Goal: Task Accomplishment & Management: Manage account settings

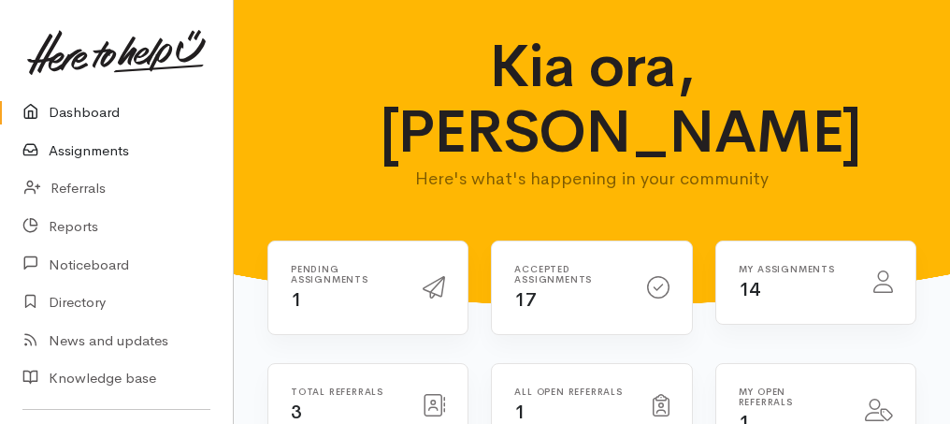
click at [72, 152] on link "Assignments" at bounding box center [116, 151] width 233 height 38
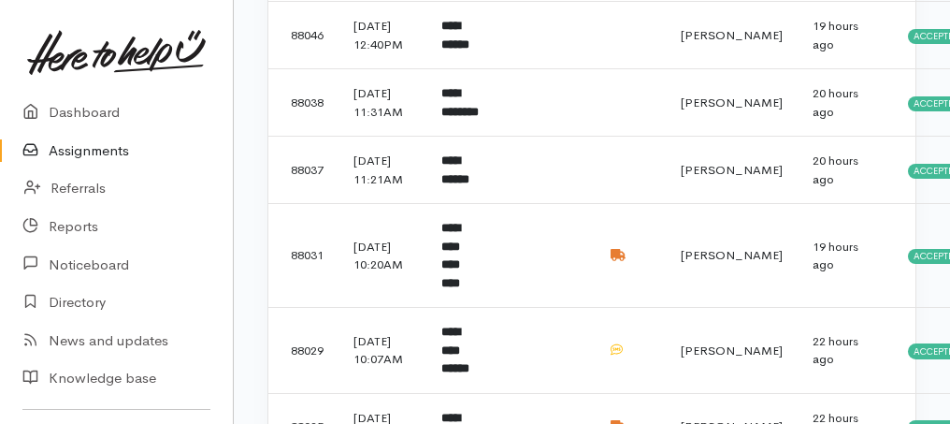
scroll to position [561, 0]
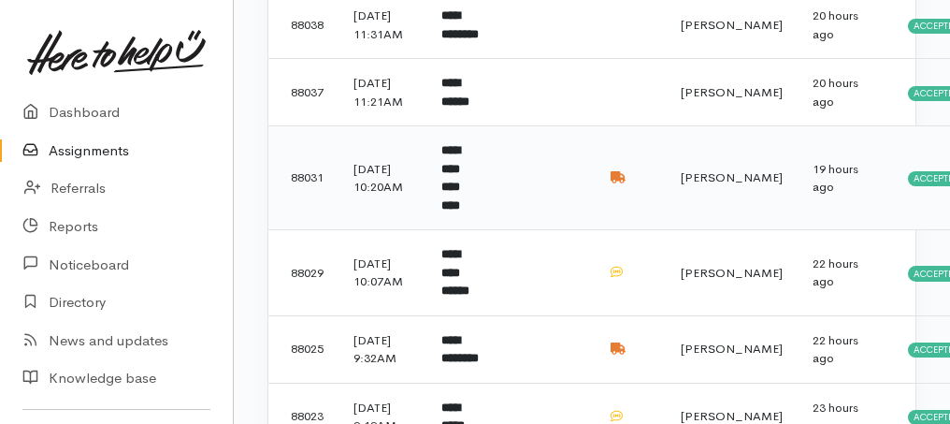
click at [459, 211] on b "**********" at bounding box center [450, 177] width 19 height 67
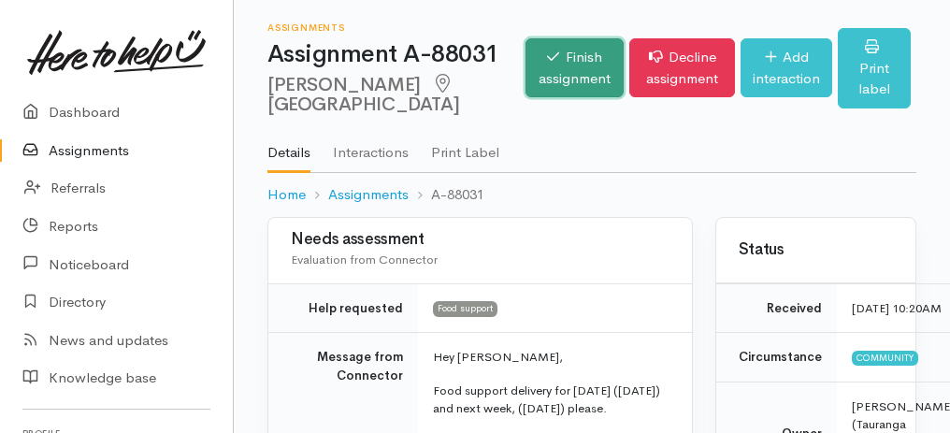
click at [568, 82] on link "Finish assignment" at bounding box center [574, 67] width 98 height 59
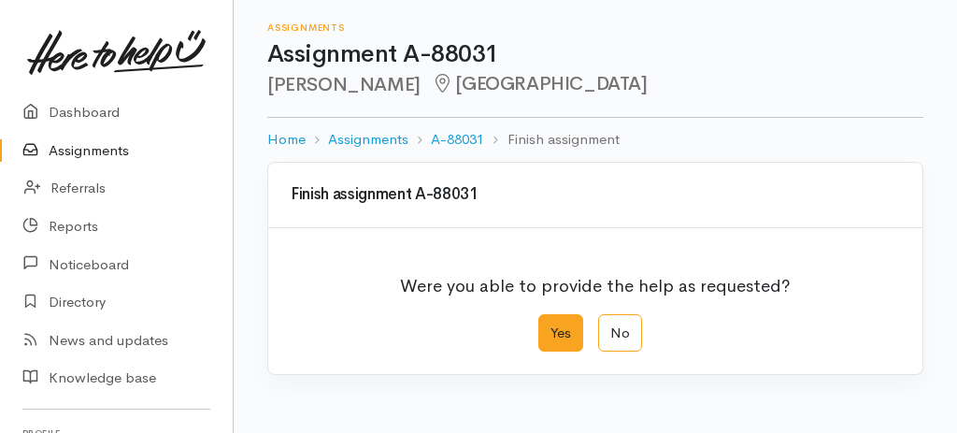
click at [555, 324] on label "Yes" at bounding box center [561, 333] width 45 height 38
click at [551, 324] on input "Yes" at bounding box center [545, 320] width 12 height 12
radio input "true"
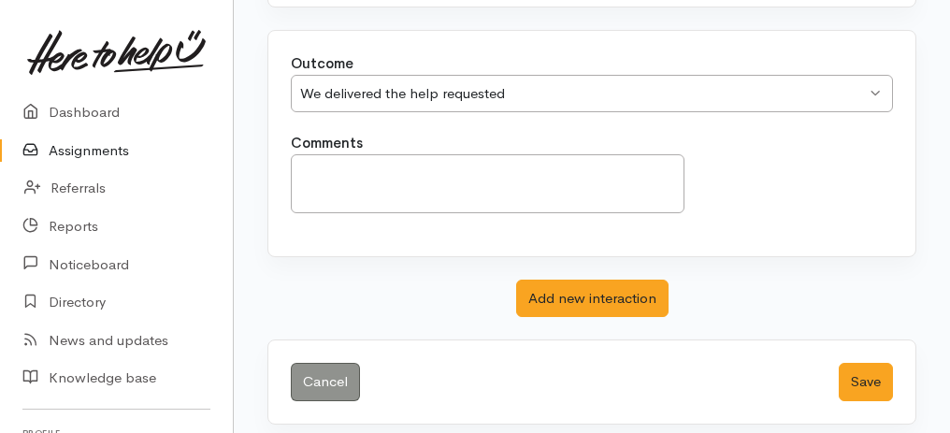
scroll to position [372, 0]
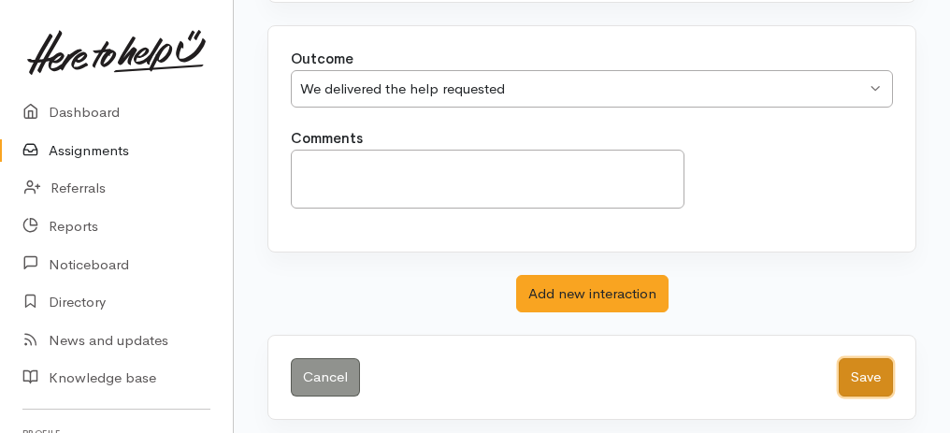
click at [885, 367] on button "Save" at bounding box center [866, 377] width 54 height 38
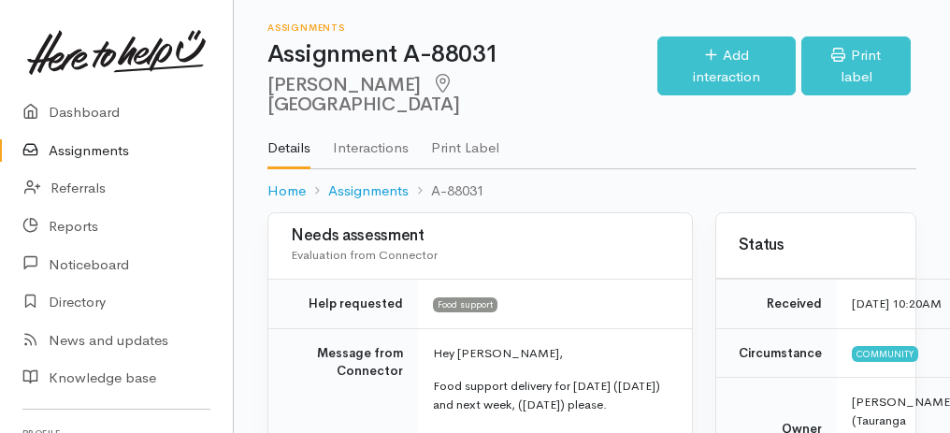
click at [75, 151] on link "Assignments" at bounding box center [116, 151] width 233 height 38
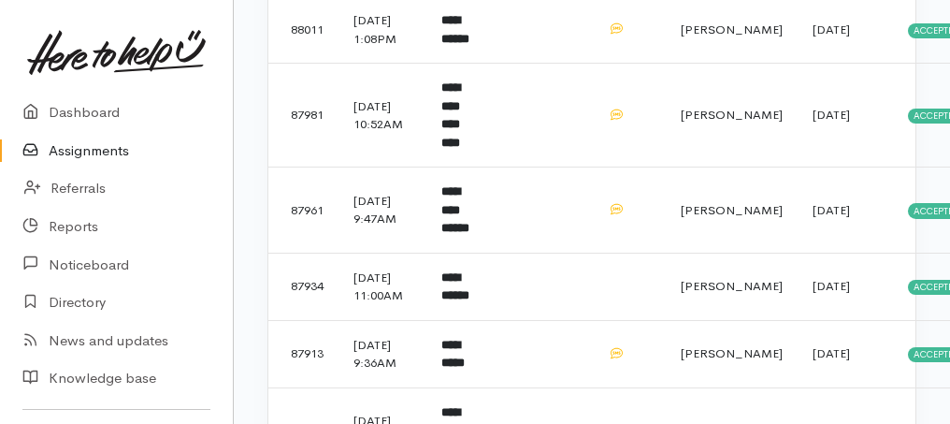
scroll to position [1184, 0]
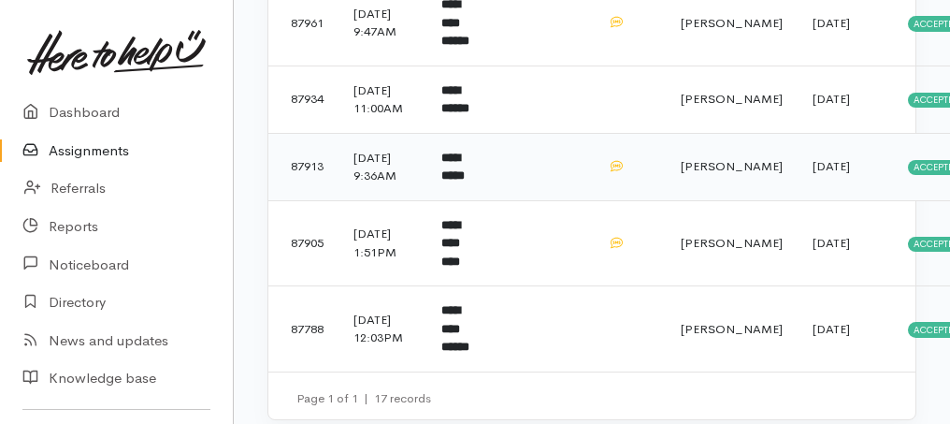
click at [465, 182] on b "**********" at bounding box center [452, 166] width 23 height 31
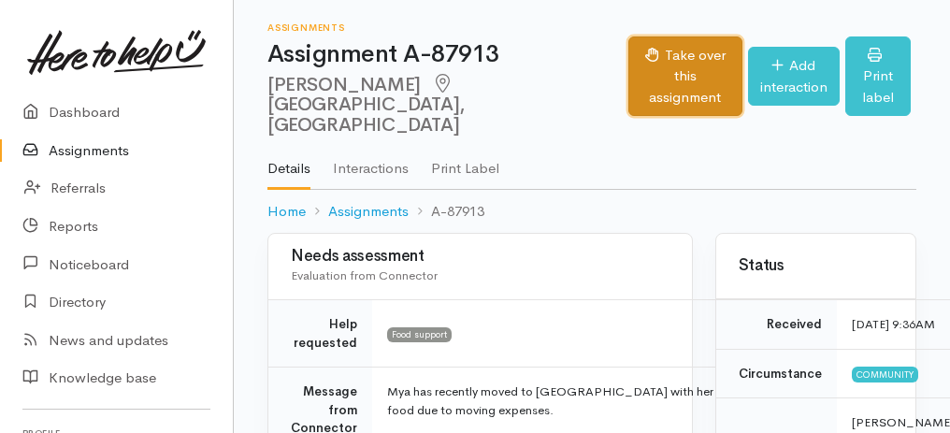
click at [628, 73] on button "Take over this assignment" at bounding box center [684, 76] width 113 height 80
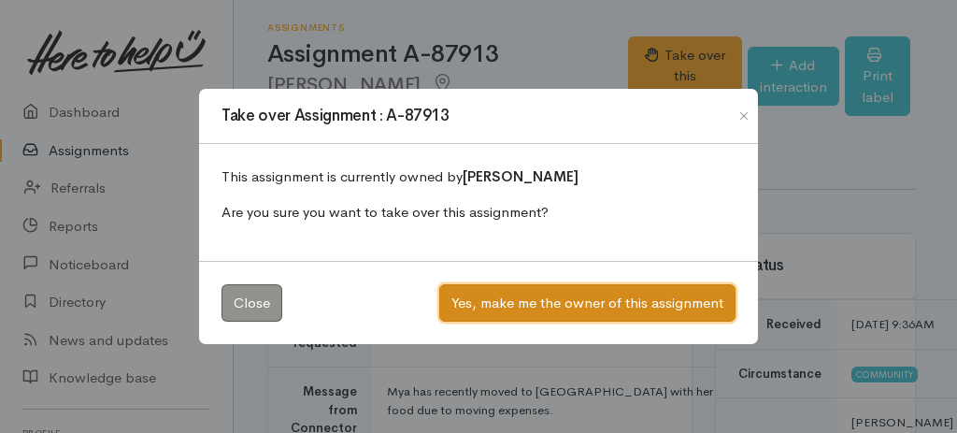
click at [584, 299] on button "Yes, make me the owner of this assignment" at bounding box center [587, 303] width 296 height 38
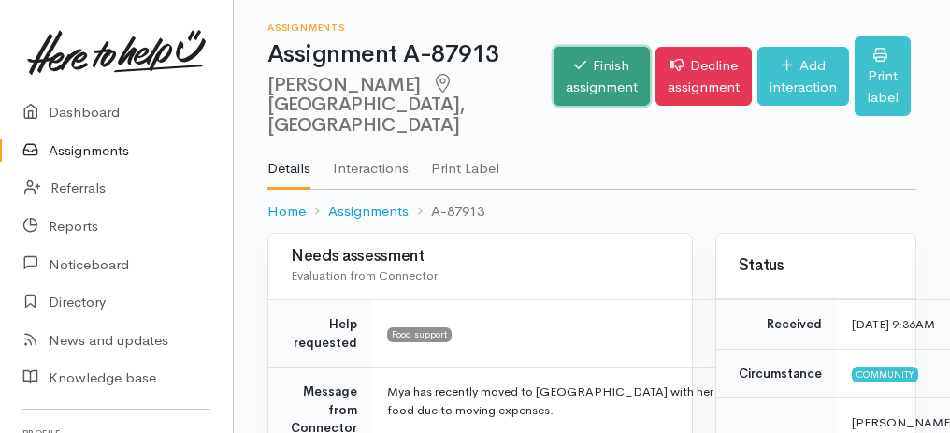
click at [554, 71] on link "Finish assignment" at bounding box center [602, 76] width 96 height 59
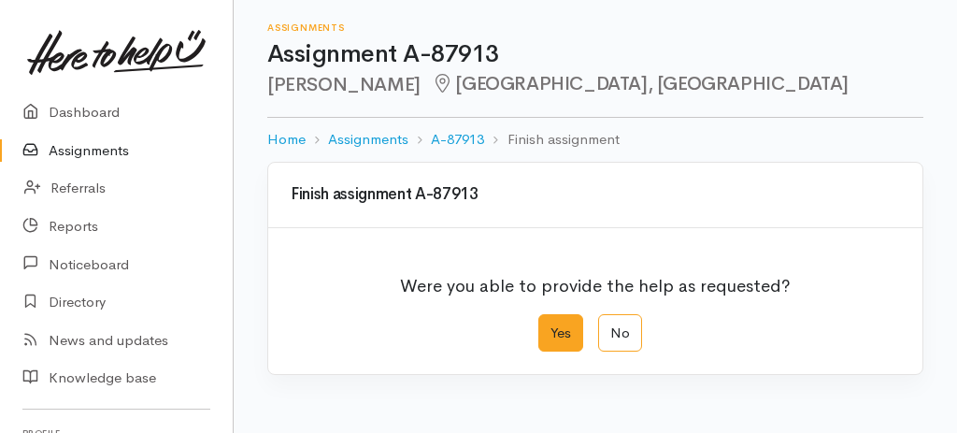
click at [561, 339] on label "Yes" at bounding box center [561, 333] width 45 height 38
click at [551, 326] on input "Yes" at bounding box center [545, 320] width 12 height 12
radio input "true"
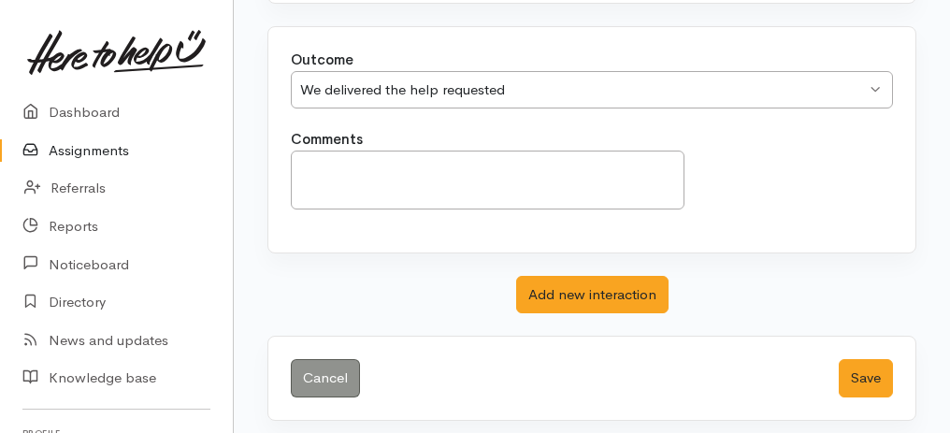
scroll to position [372, 0]
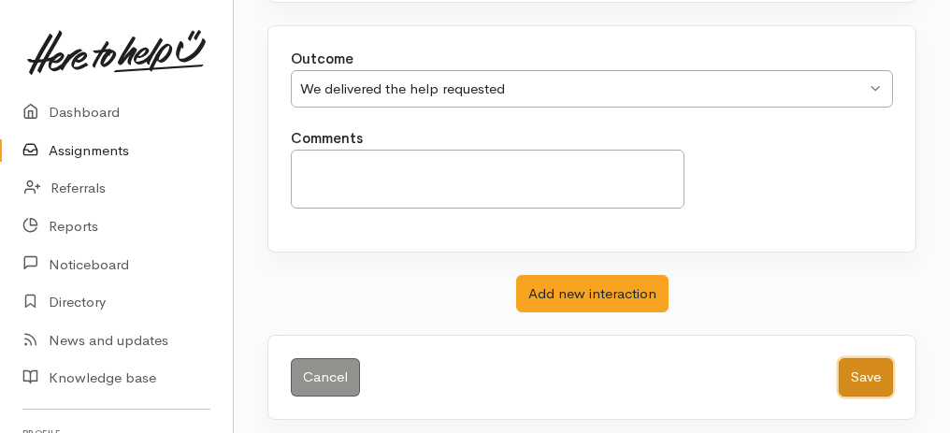
click at [856, 366] on button "Save" at bounding box center [866, 377] width 54 height 38
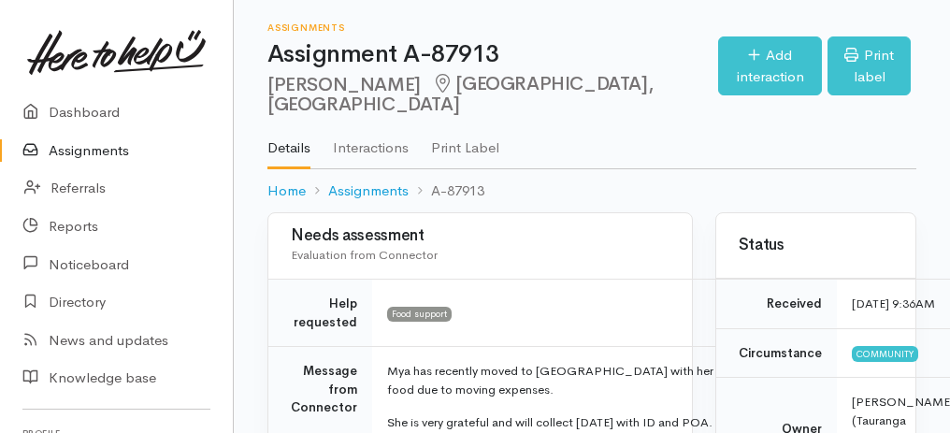
click at [106, 156] on link "Assignments" at bounding box center [116, 151] width 233 height 38
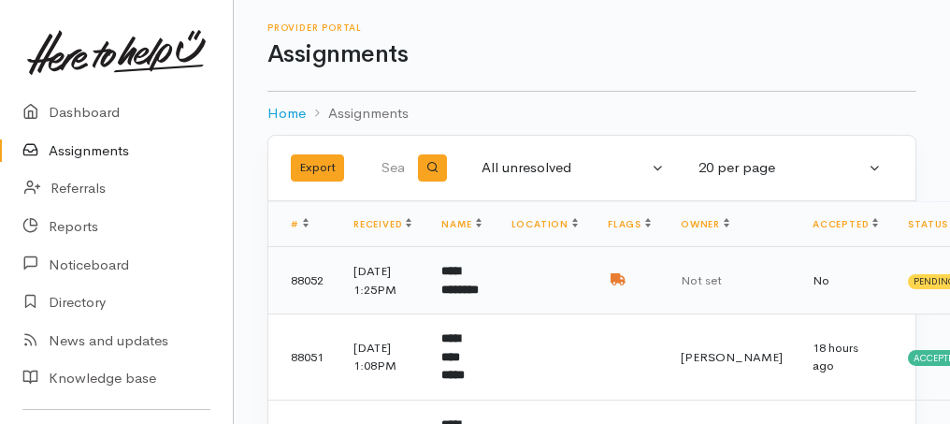
scroll to position [187, 0]
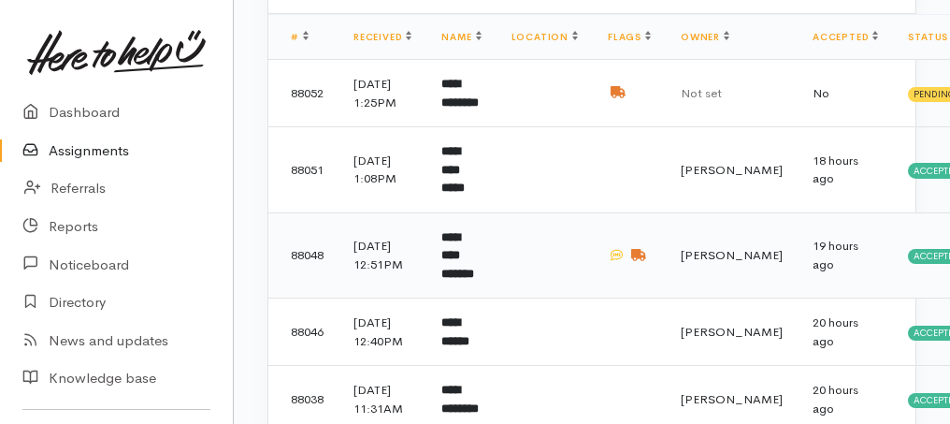
click at [474, 280] on b "**********" at bounding box center [457, 255] width 33 height 49
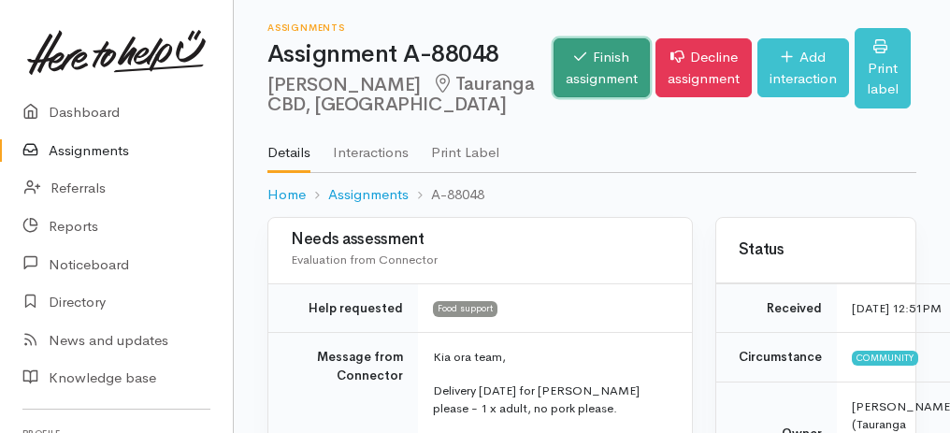
click at [558, 67] on link "Finish assignment" at bounding box center [602, 67] width 96 height 59
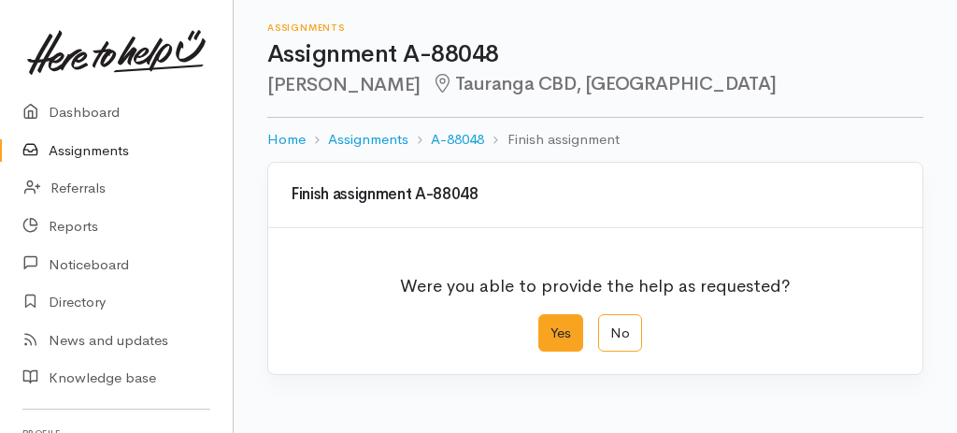
click at [562, 331] on label "Yes" at bounding box center [561, 333] width 45 height 38
click at [551, 326] on input "Yes" at bounding box center [545, 320] width 12 height 12
radio input "true"
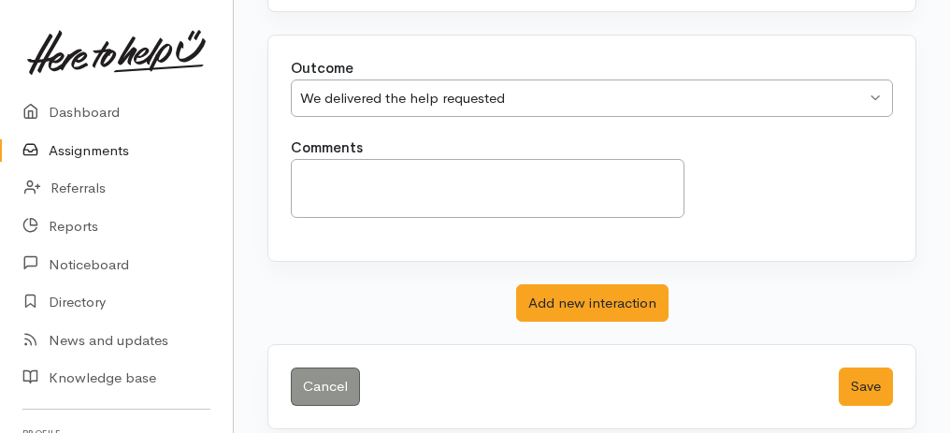
scroll to position [372, 0]
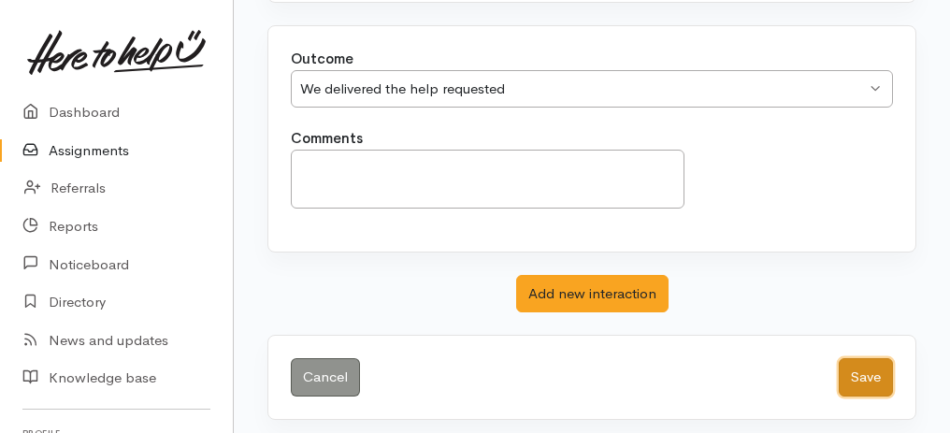
click at [865, 381] on button "Save" at bounding box center [866, 377] width 54 height 38
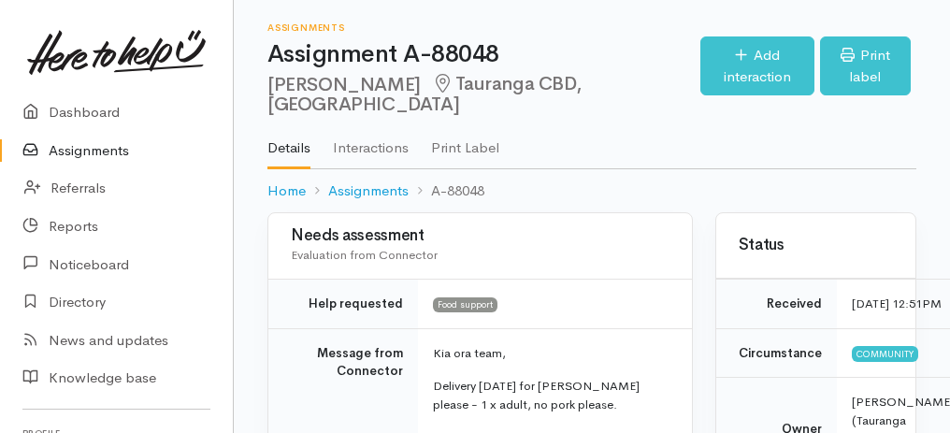
click at [91, 154] on link "Assignments" at bounding box center [116, 151] width 233 height 38
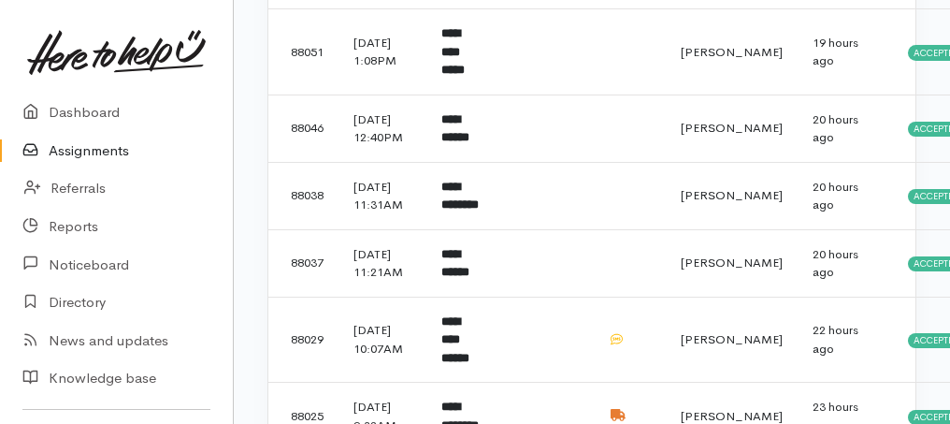
scroll to position [374, 0]
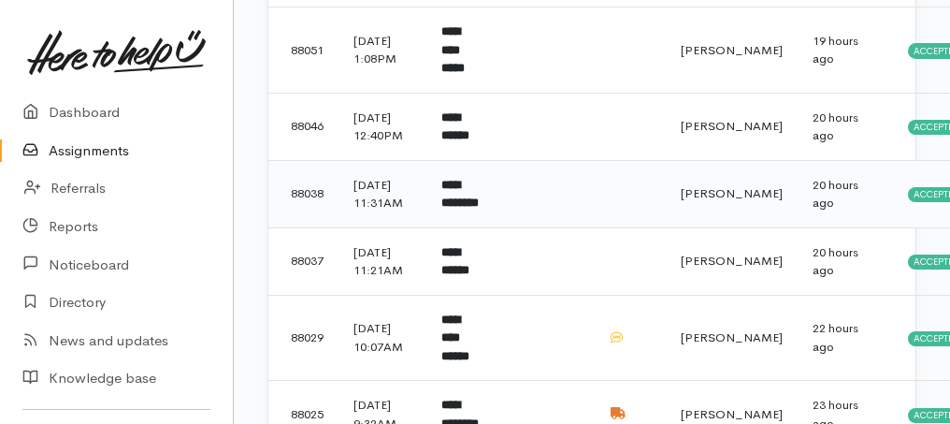
click at [477, 209] on b "**********" at bounding box center [459, 194] width 37 height 31
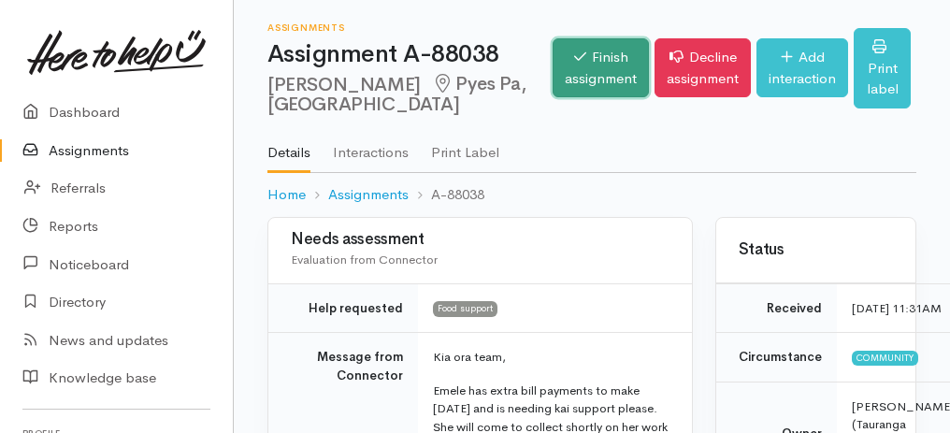
click at [574, 61] on icon at bounding box center [580, 56] width 12 height 8
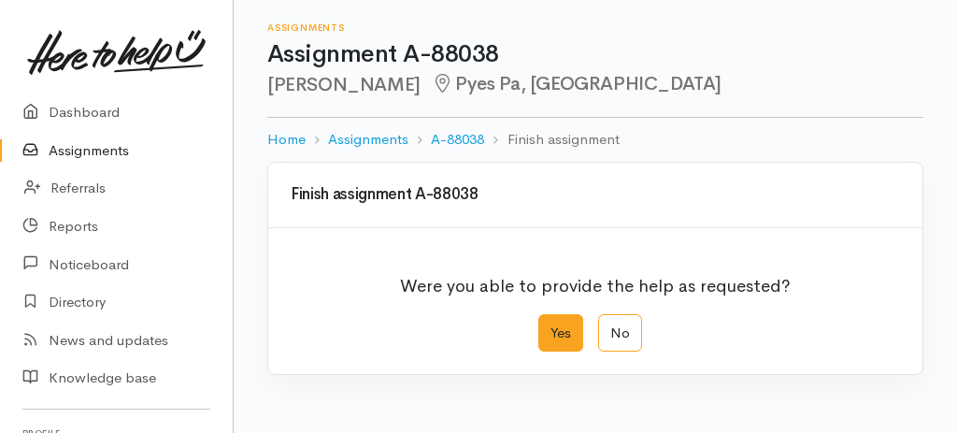
click at [558, 331] on label "Yes" at bounding box center [561, 333] width 45 height 38
click at [551, 326] on input "Yes" at bounding box center [545, 320] width 12 height 12
radio input "true"
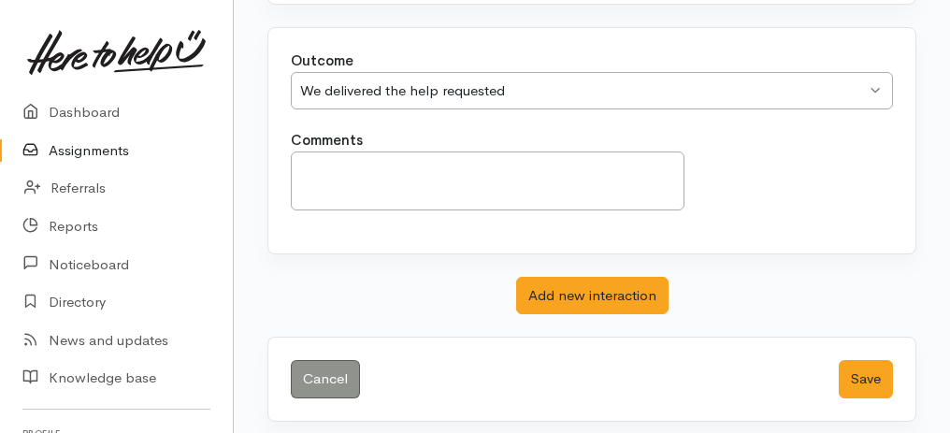
scroll to position [372, 0]
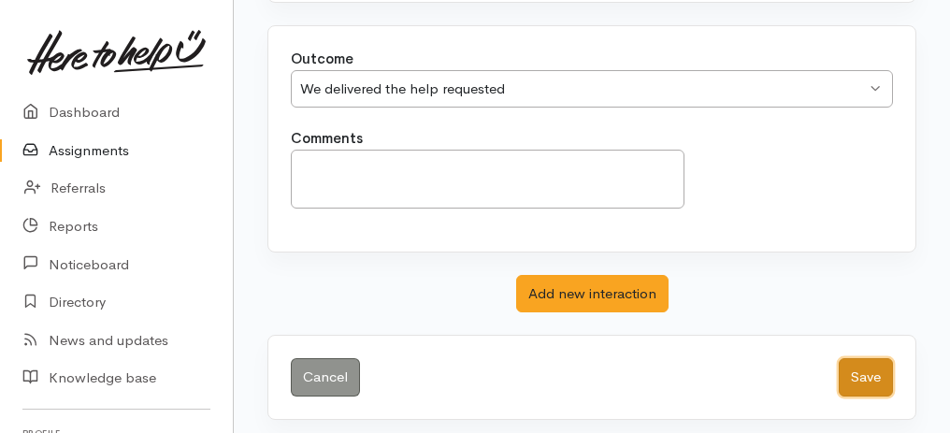
click at [875, 365] on button "Save" at bounding box center [866, 377] width 54 height 38
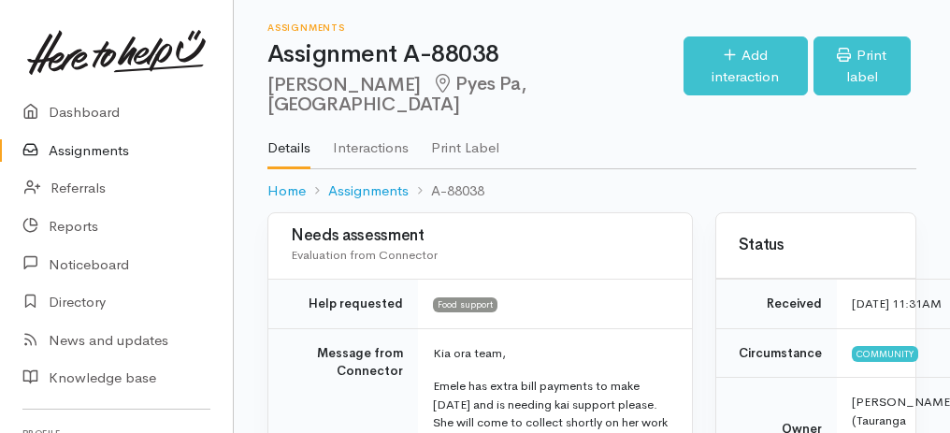
click at [84, 157] on link "Assignments" at bounding box center [116, 151] width 233 height 38
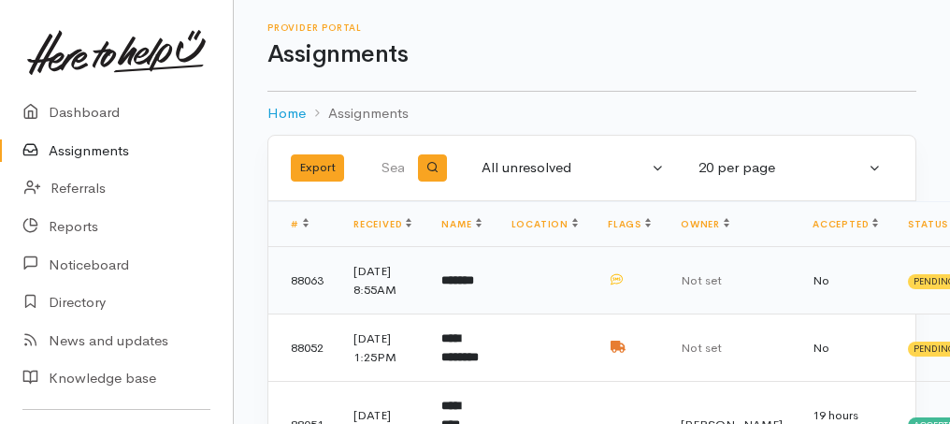
scroll to position [187, 0]
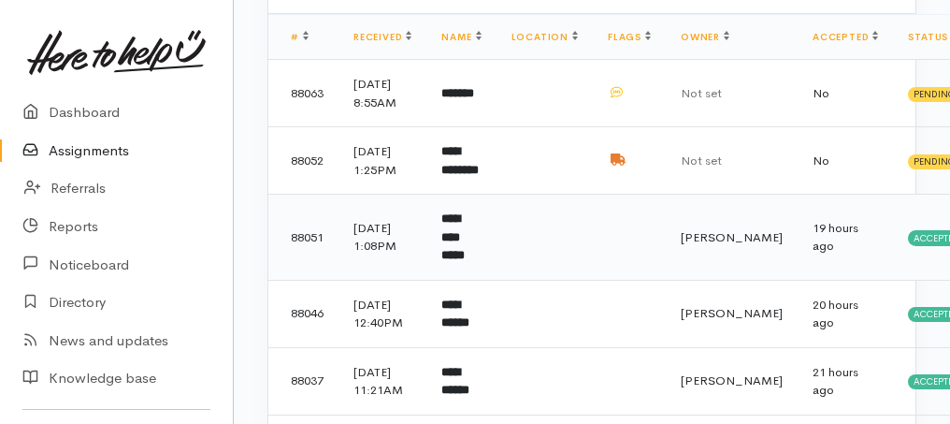
click at [465, 261] on b "**********" at bounding box center [452, 236] width 23 height 49
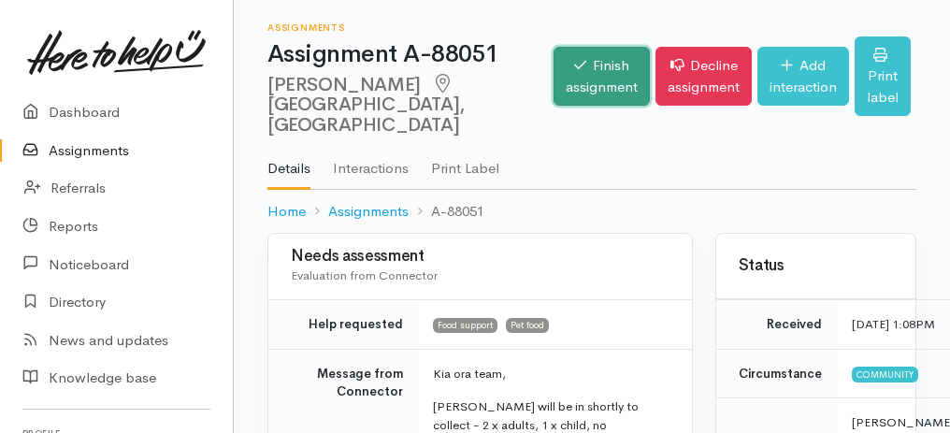
click at [554, 78] on link "Finish assignment" at bounding box center [602, 76] width 96 height 59
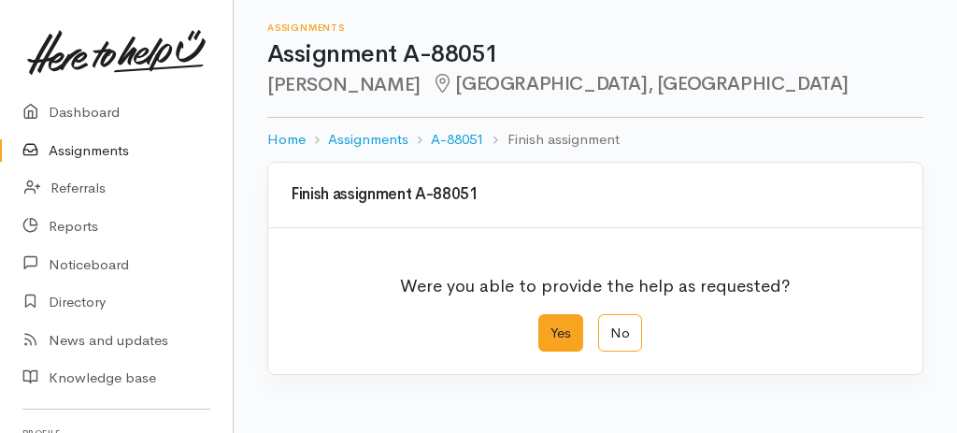
click at [541, 345] on label "Yes" at bounding box center [561, 333] width 45 height 38
click at [541, 326] on input "Yes" at bounding box center [545, 320] width 12 height 12
radio input "true"
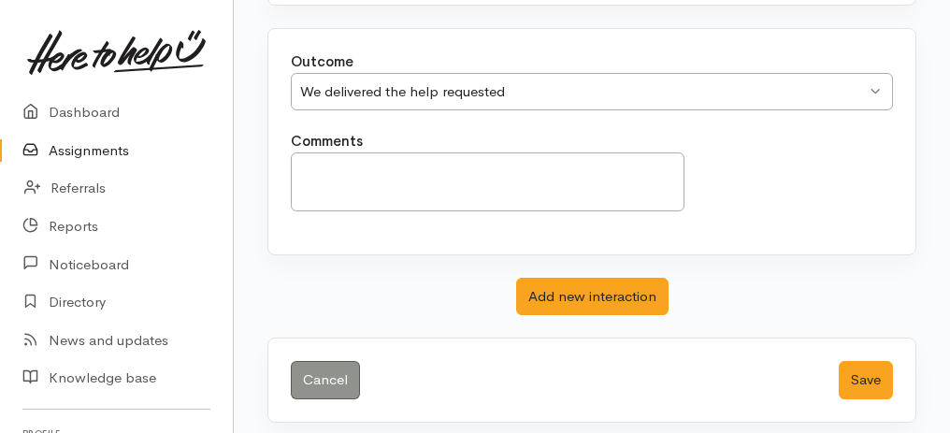
scroll to position [372, 0]
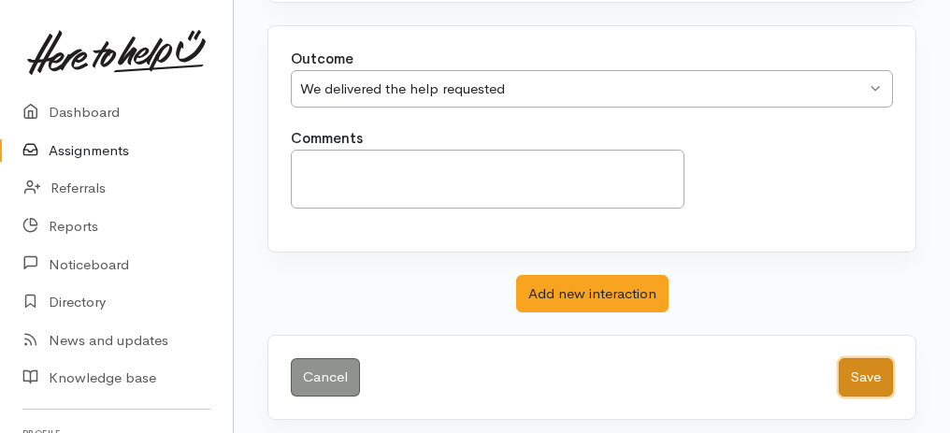
click at [860, 365] on button "Save" at bounding box center [866, 377] width 54 height 38
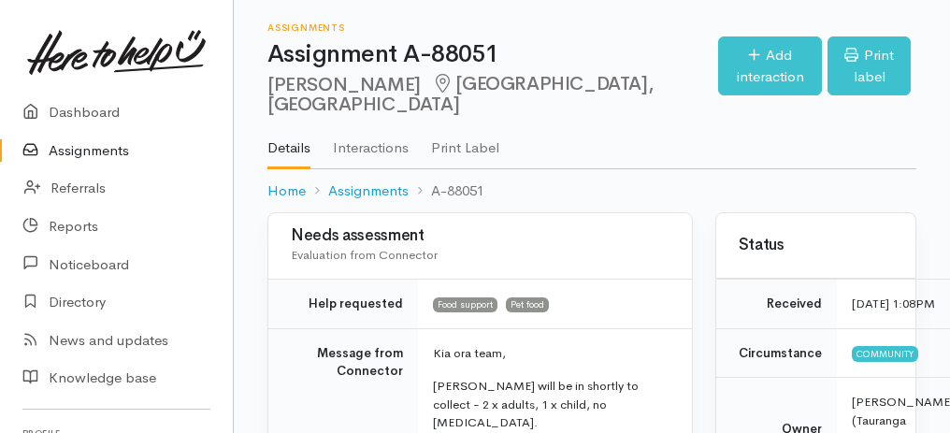
click at [80, 147] on link "Assignments" at bounding box center [116, 151] width 233 height 38
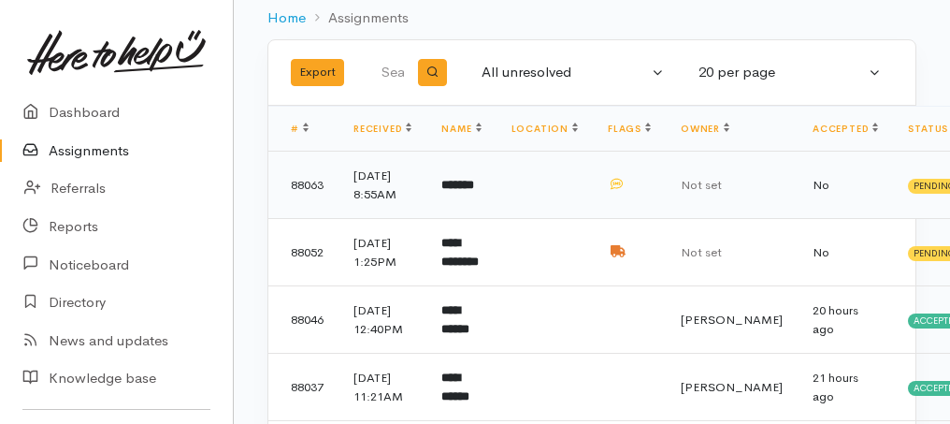
scroll to position [187, 0]
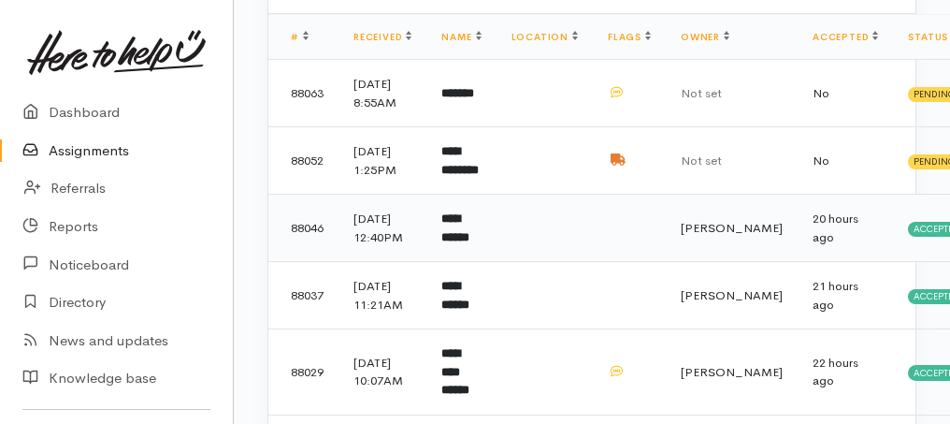
click at [464, 243] on b "**********" at bounding box center [455, 227] width 28 height 31
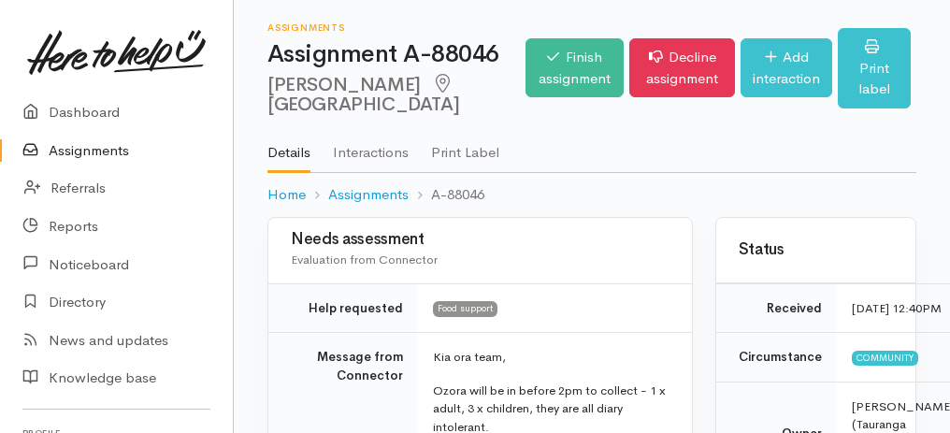
click at [102, 149] on link "Assignments" at bounding box center [116, 151] width 233 height 38
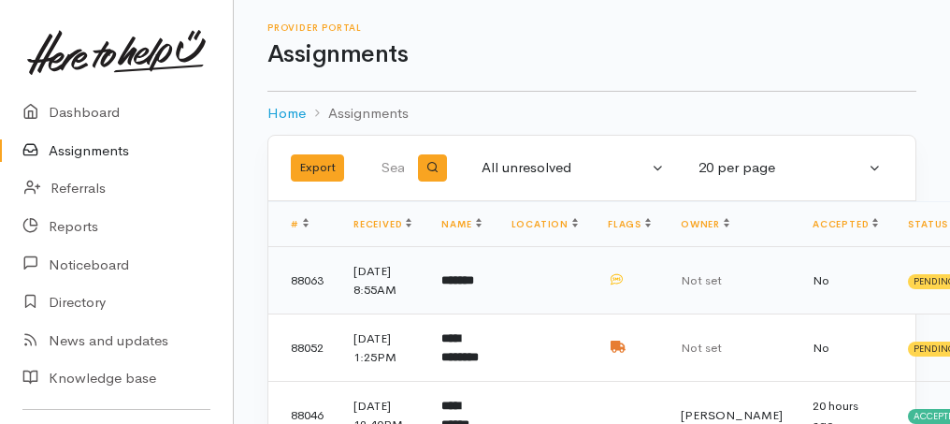
scroll to position [187, 0]
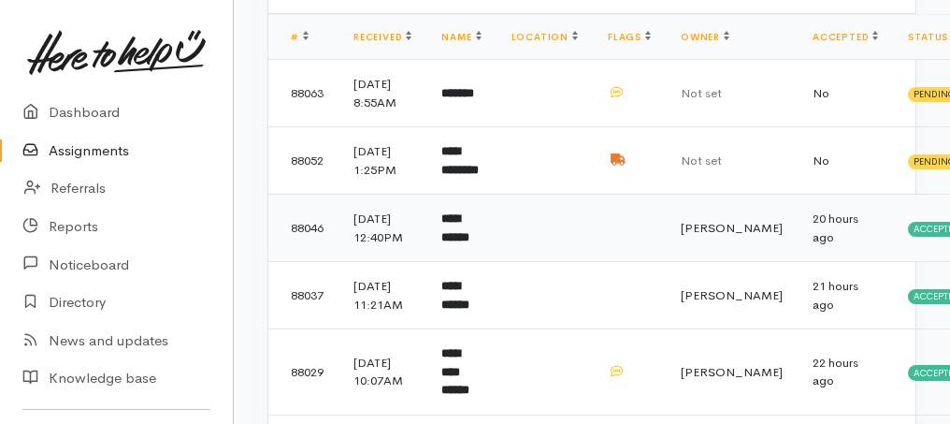
click at [460, 243] on b "**********" at bounding box center [455, 227] width 28 height 31
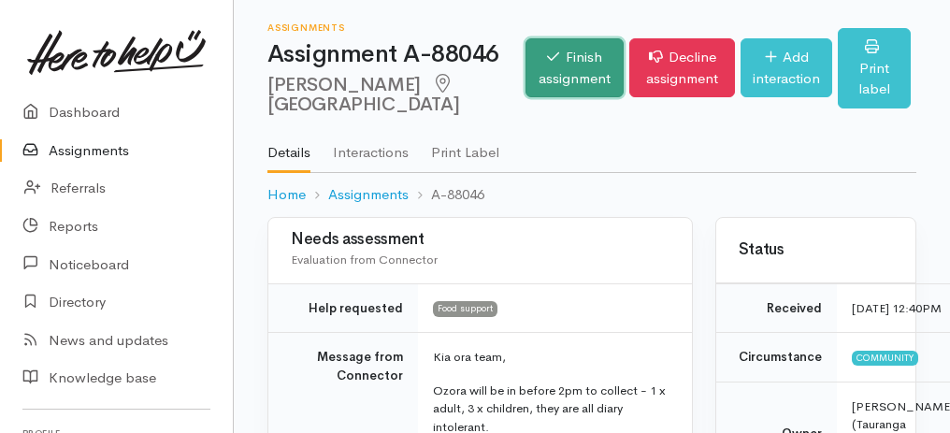
click at [525, 70] on link "Finish assignment" at bounding box center [574, 67] width 98 height 59
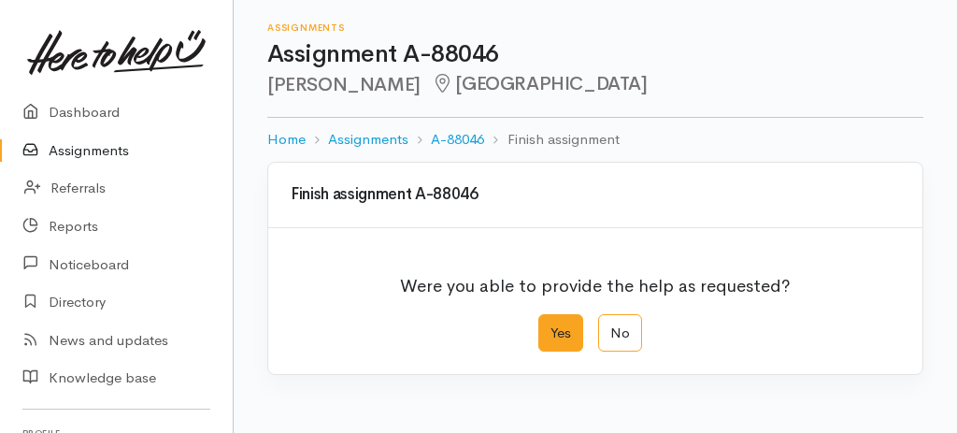
click at [566, 340] on label "Yes" at bounding box center [561, 333] width 45 height 38
click at [551, 326] on input "Yes" at bounding box center [545, 320] width 12 height 12
radio input "true"
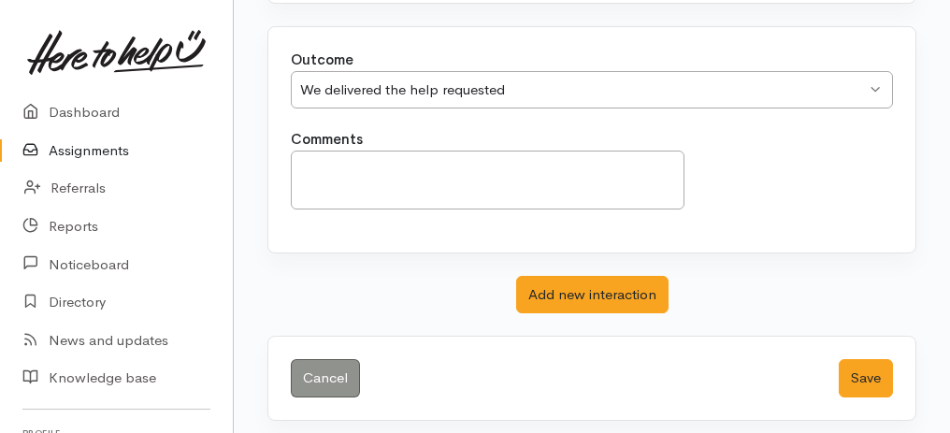
scroll to position [372, 0]
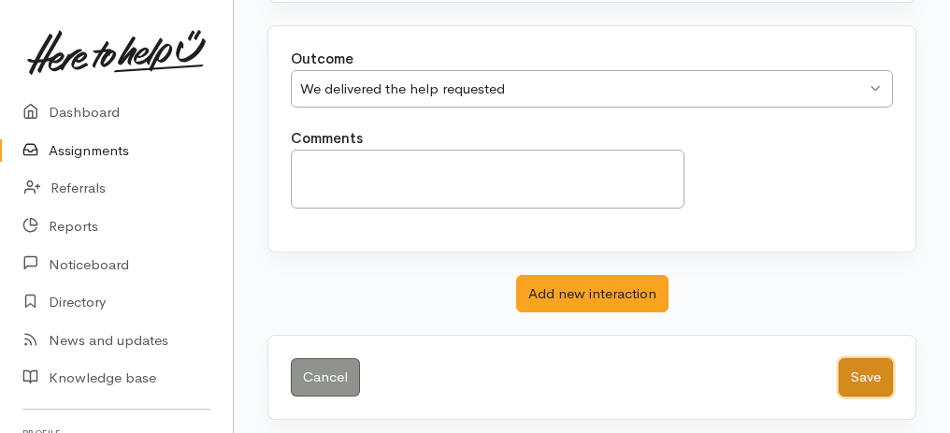
click at [856, 370] on button "Save" at bounding box center [866, 377] width 54 height 38
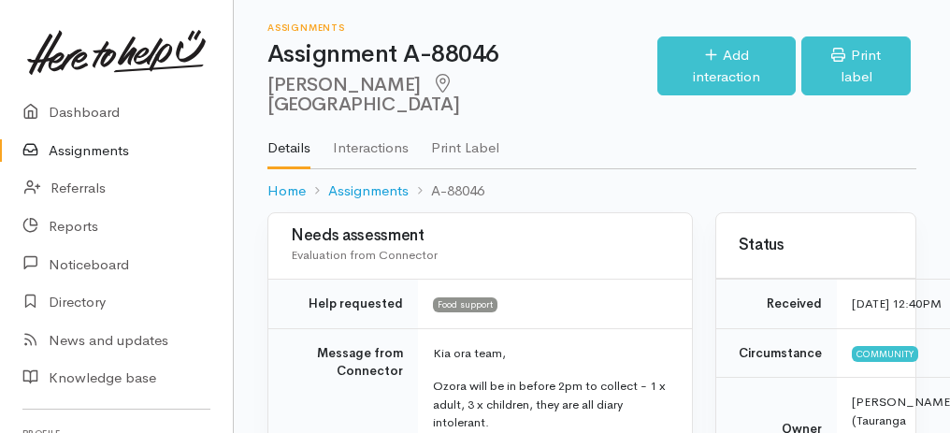
click at [85, 157] on link "Assignments" at bounding box center [116, 151] width 233 height 38
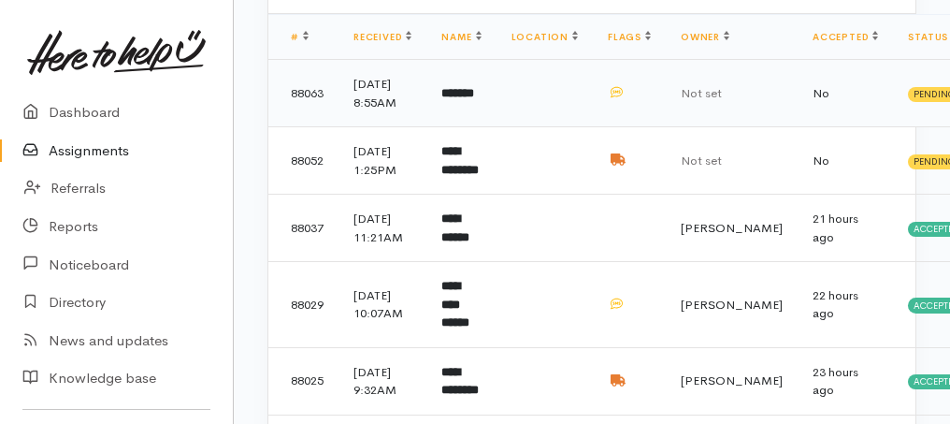
scroll to position [436, 0]
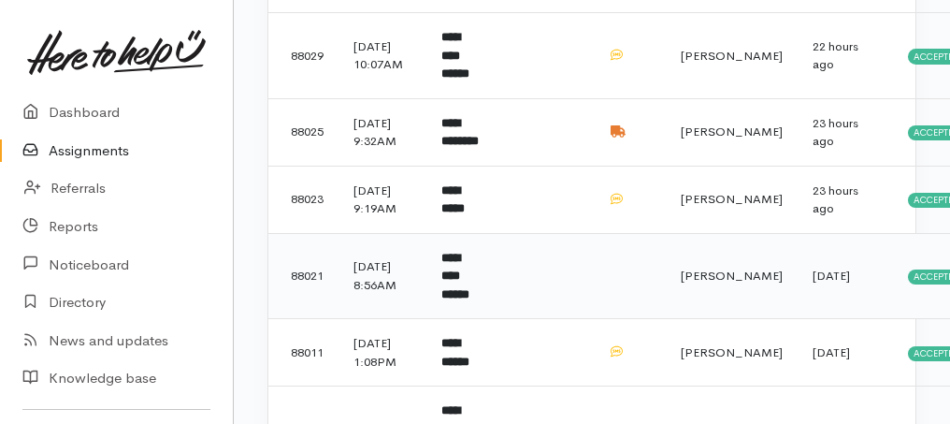
click at [488, 319] on td "**********" at bounding box center [460, 276] width 69 height 86
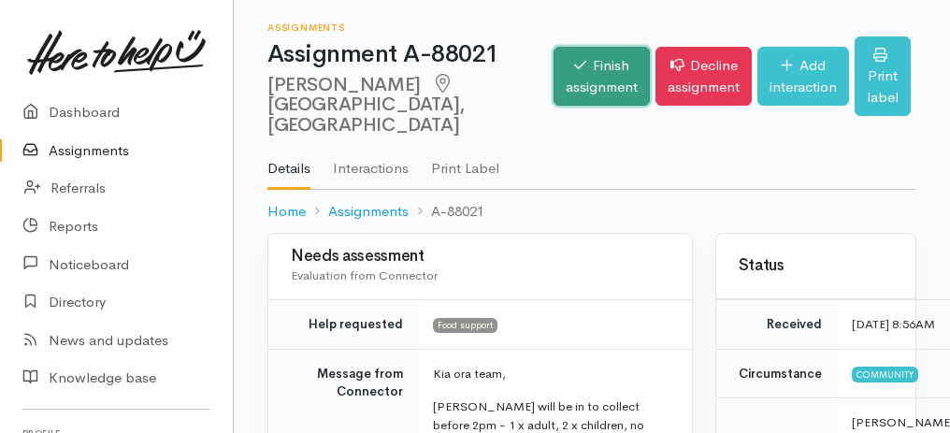
click at [581, 57] on link "Finish assignment" at bounding box center [602, 76] width 96 height 59
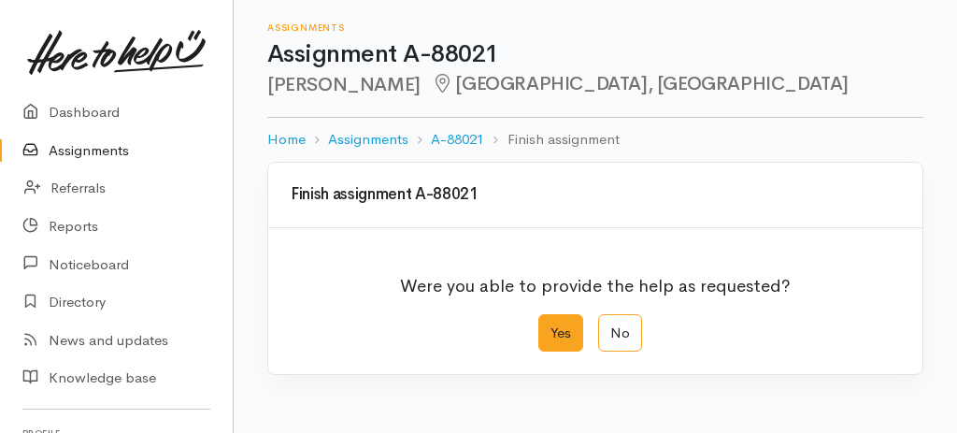
click at [545, 332] on label "Yes" at bounding box center [561, 333] width 45 height 38
click at [545, 326] on input "Yes" at bounding box center [545, 320] width 12 height 12
radio input "true"
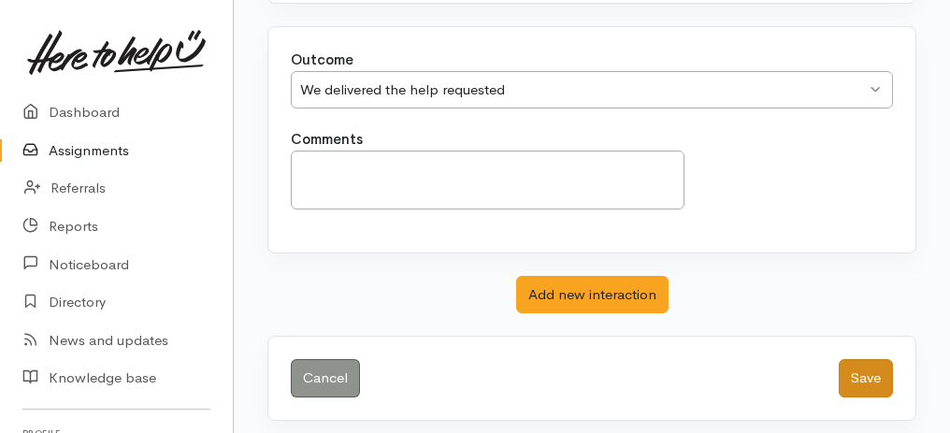
scroll to position [372, 0]
click at [858, 359] on button "Save" at bounding box center [866, 377] width 54 height 38
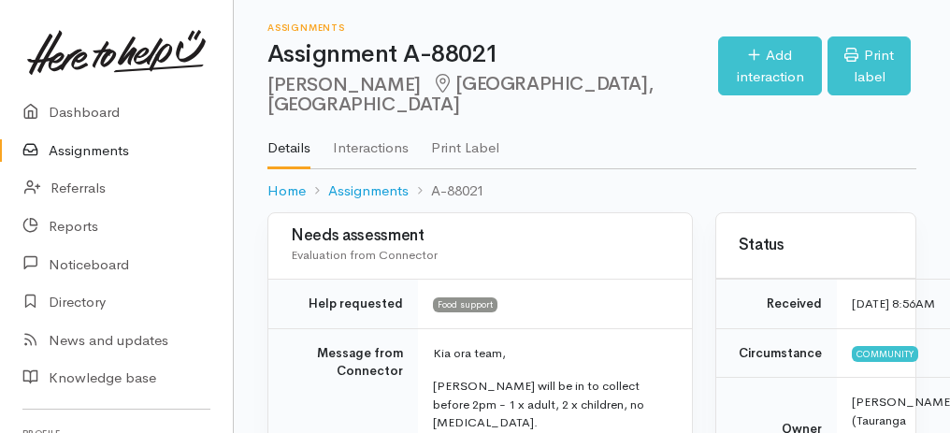
click at [85, 159] on link "Assignments" at bounding box center [116, 151] width 233 height 38
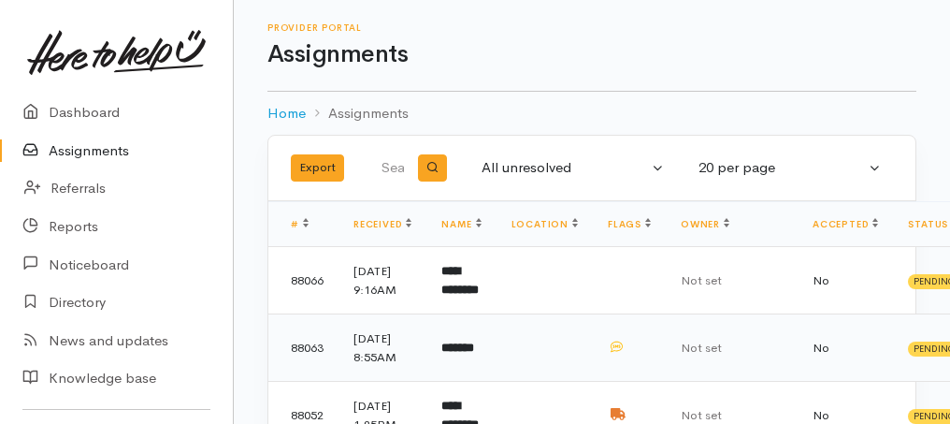
scroll to position [124, 0]
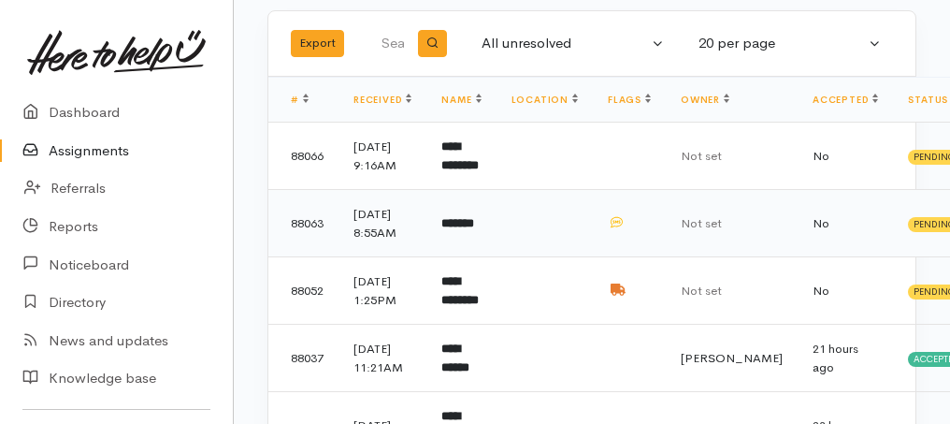
click at [467, 229] on b "*******" at bounding box center [457, 223] width 33 height 12
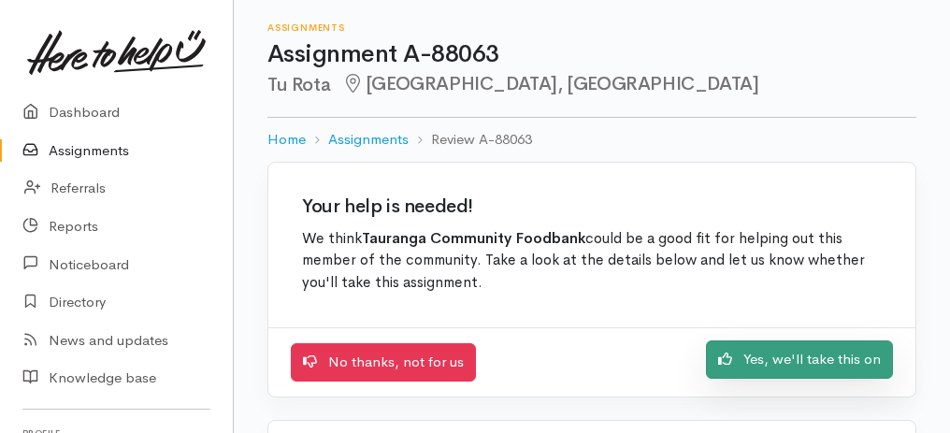
click at [789, 357] on link "Yes, we'll take this on" at bounding box center [799, 359] width 187 height 38
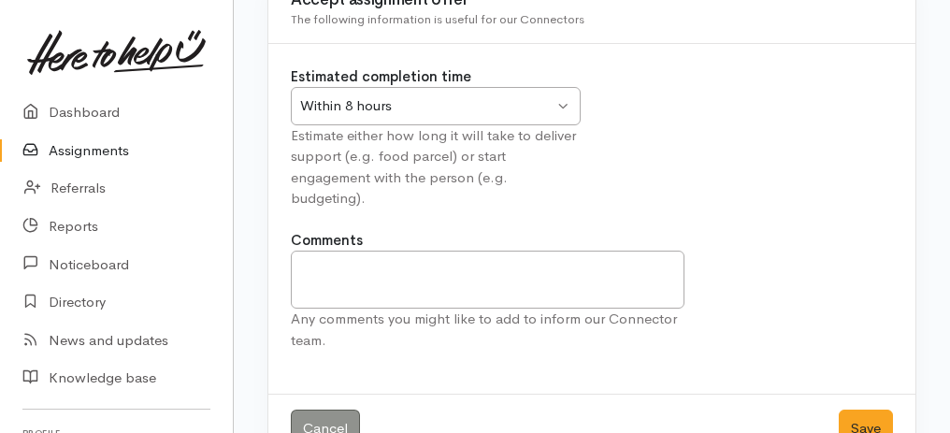
scroll to position [187, 0]
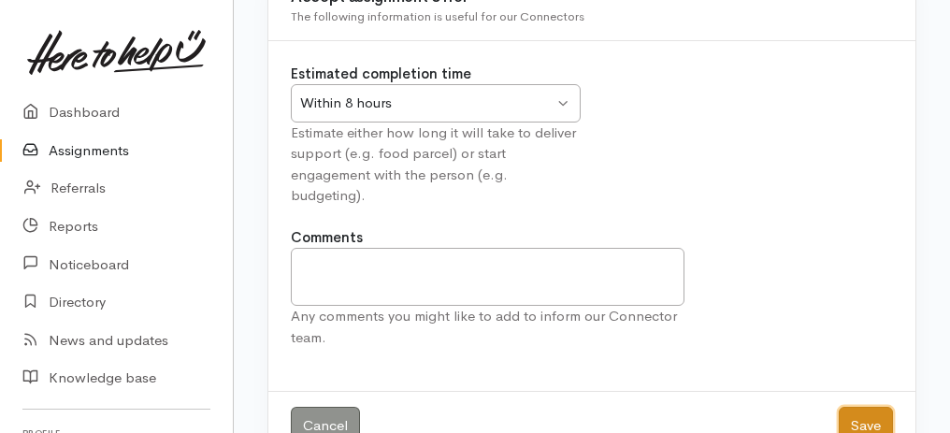
click at [878, 411] on button "Save" at bounding box center [866, 426] width 54 height 38
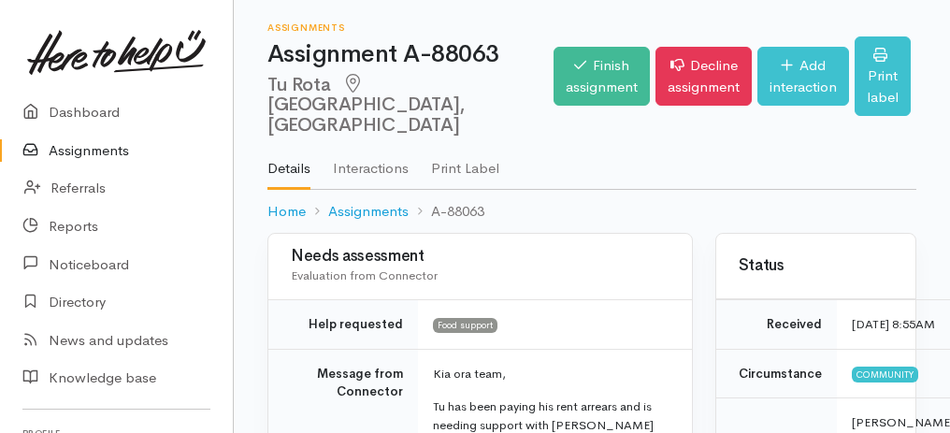
scroll to position [187, 0]
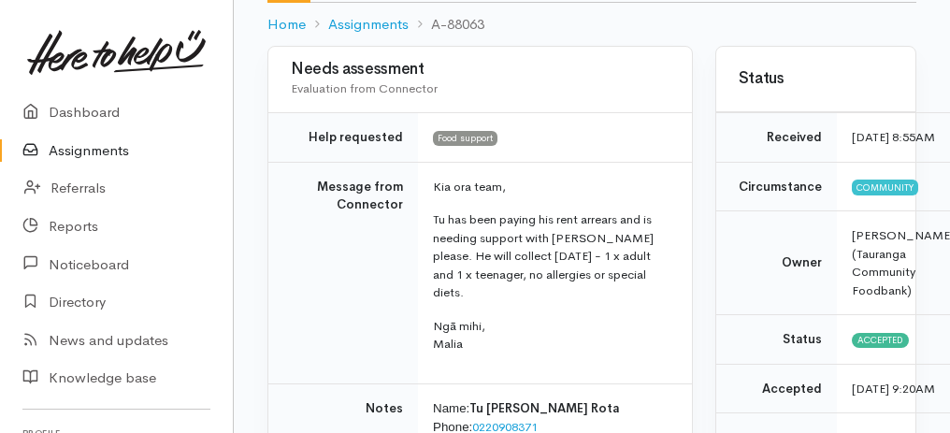
drag, startPoint x: 307, startPoint y: 171, endPoint x: 581, endPoint y: 361, distance: 333.3
click at [581, 361] on tr "Message from Connector Kia ora team, Tu has been paying his rent arrears and is…" at bounding box center [480, 273] width 424 height 222
copy tr "Message from Connector Kia ora team, Tu has been paying his rent arrears and is…"
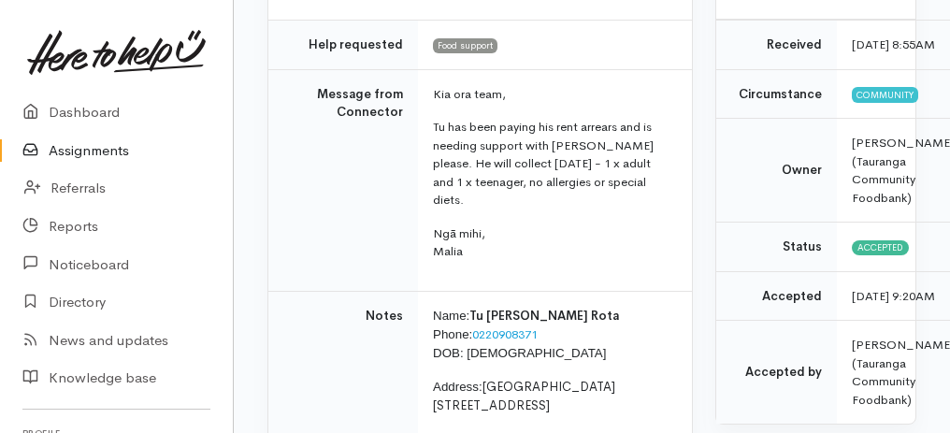
scroll to position [374, 0]
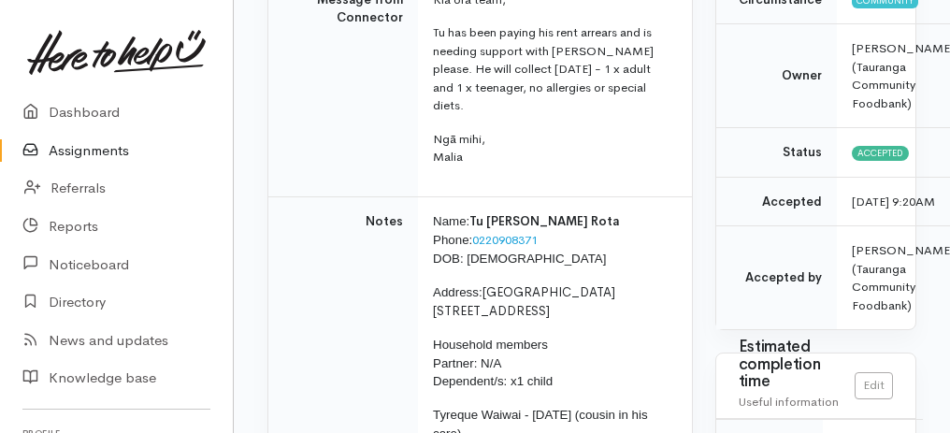
click at [68, 146] on link "Assignments" at bounding box center [116, 151] width 233 height 38
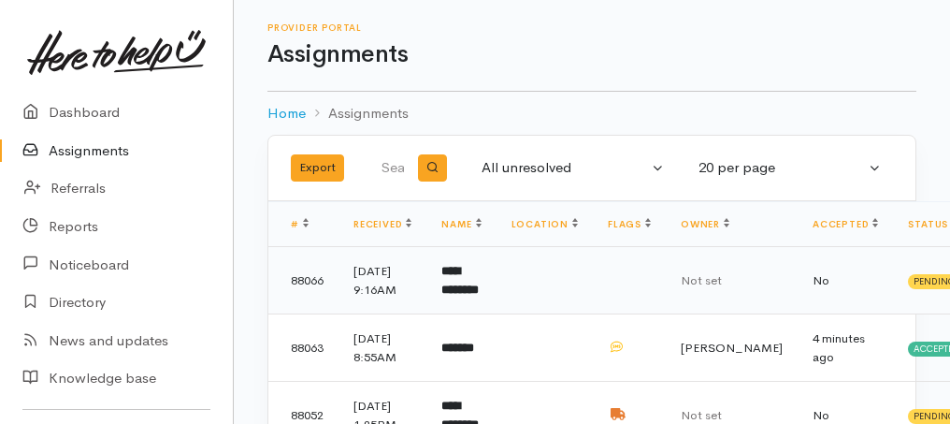
click at [467, 295] on b "**********" at bounding box center [459, 280] width 37 height 31
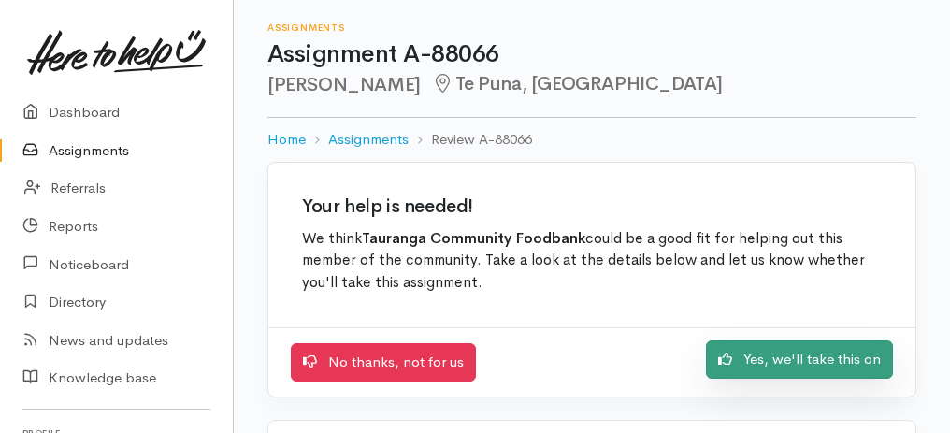
click at [847, 363] on link "Yes, we'll take this on" at bounding box center [799, 359] width 187 height 38
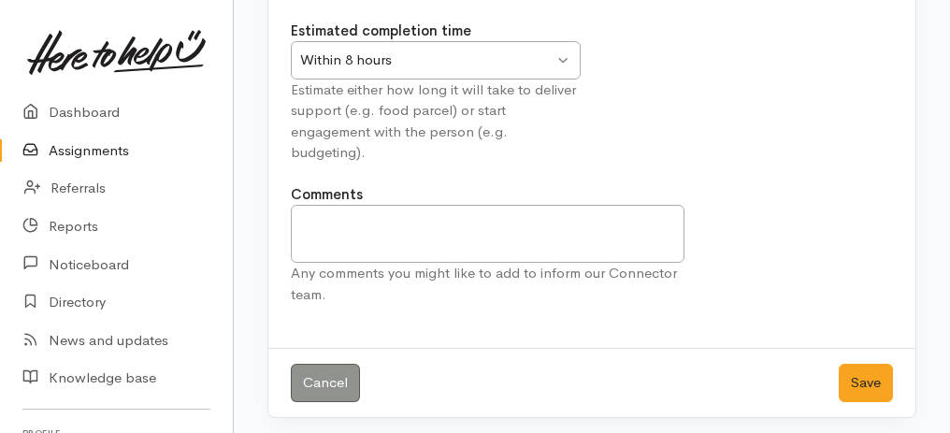
scroll to position [233, 0]
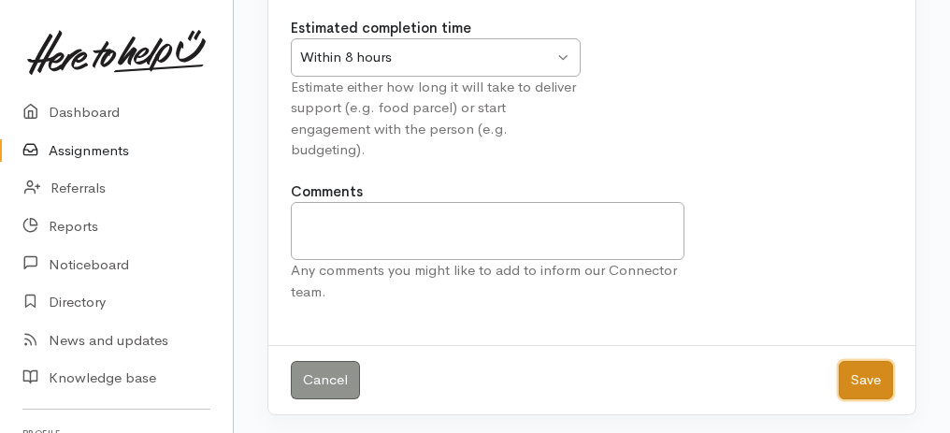
drag, startPoint x: 859, startPoint y: 379, endPoint x: 849, endPoint y: 379, distance: 10.3
click at [859, 379] on button "Save" at bounding box center [866, 380] width 54 height 38
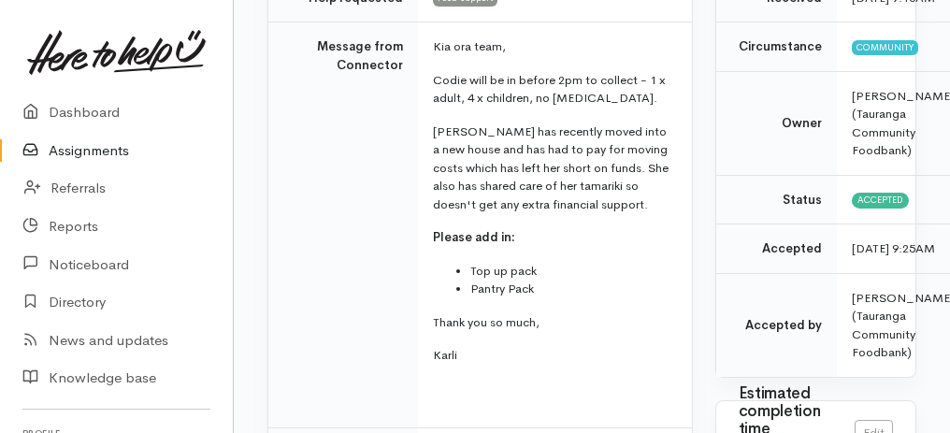
scroll to position [311, 0]
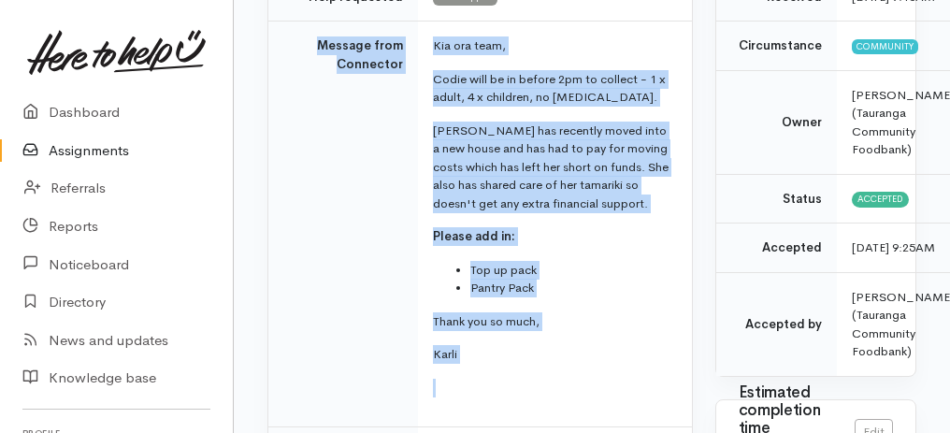
drag, startPoint x: 300, startPoint y: 55, endPoint x: 585, endPoint y: 355, distance: 414.0
click at [638, 390] on tr "Message from Connector Kia ora team, Codie will be in before 2pm to collect - 1…" at bounding box center [480, 225] width 424 height 406
copy tr "Message from Connector Kia ora team, Codie will be in before 2pm to collect - 1…"
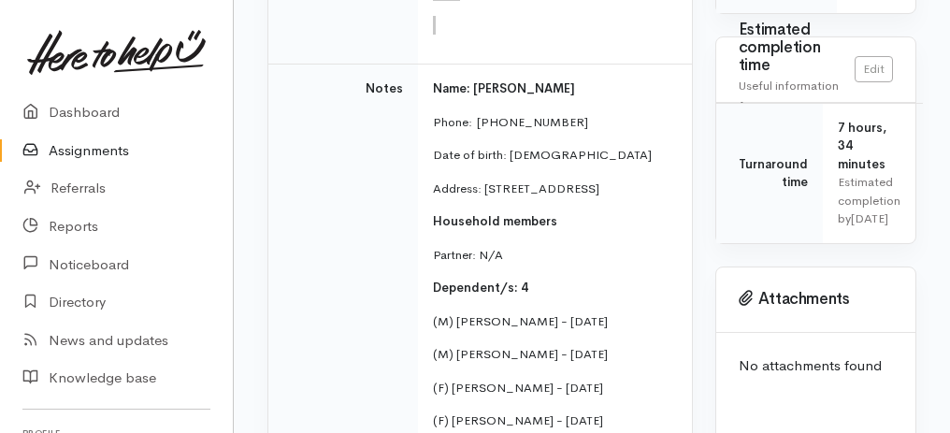
scroll to position [748, 0]
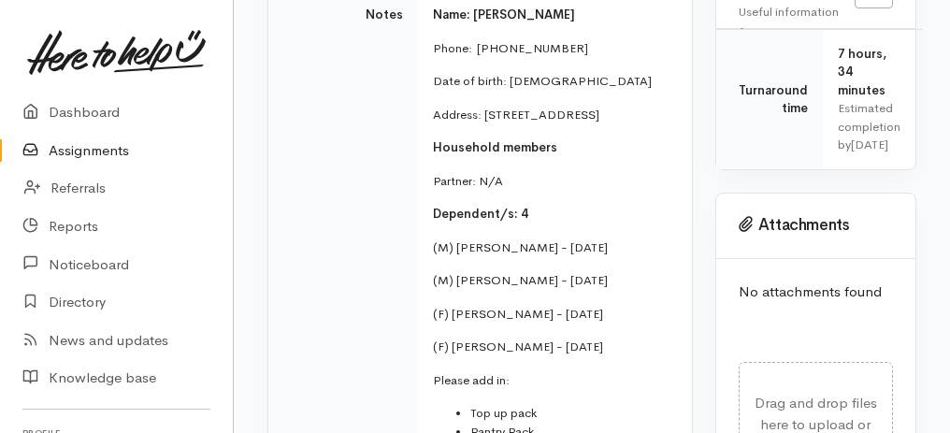
click at [105, 146] on link "Assignments" at bounding box center [116, 151] width 233 height 38
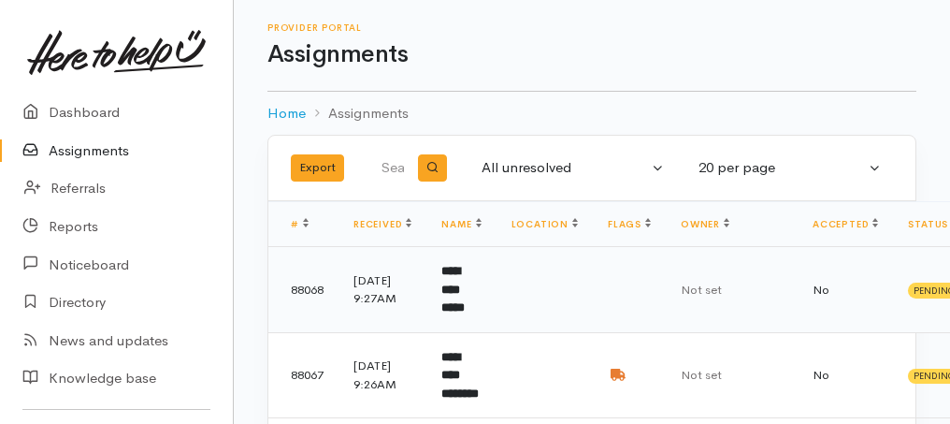
scroll to position [124, 0]
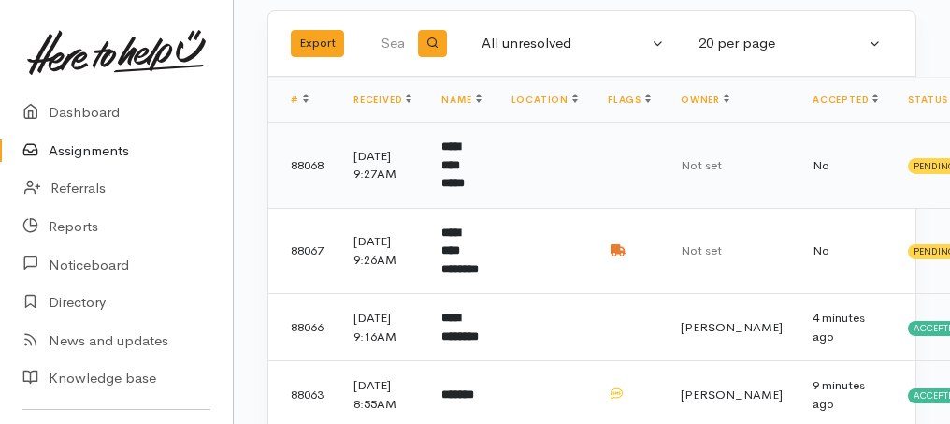
click at [458, 168] on b "**********" at bounding box center [452, 164] width 23 height 49
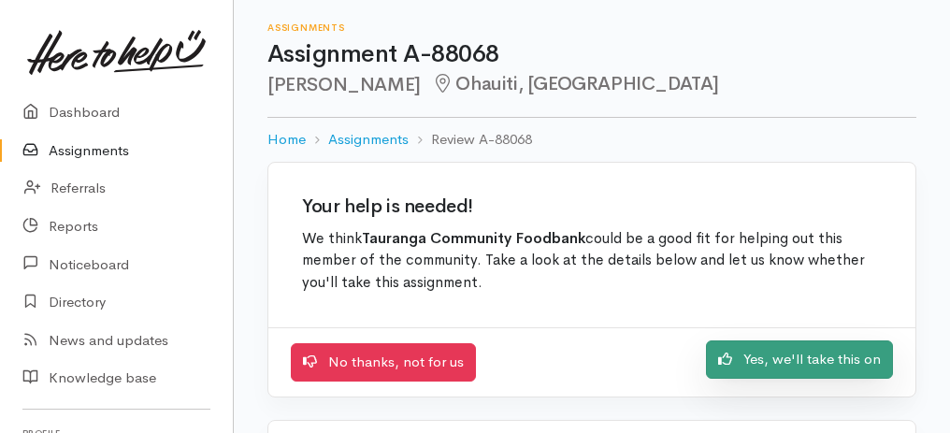
click at [748, 365] on link "Yes, we'll take this on" at bounding box center [799, 359] width 187 height 38
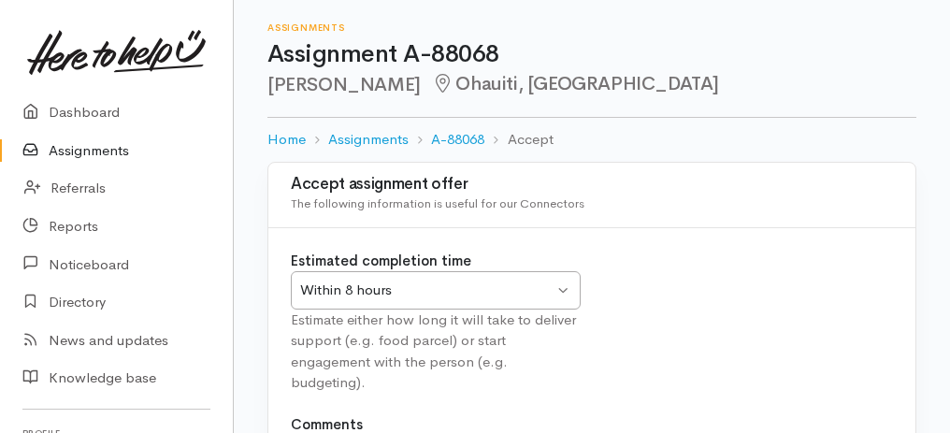
scroll to position [187, 0]
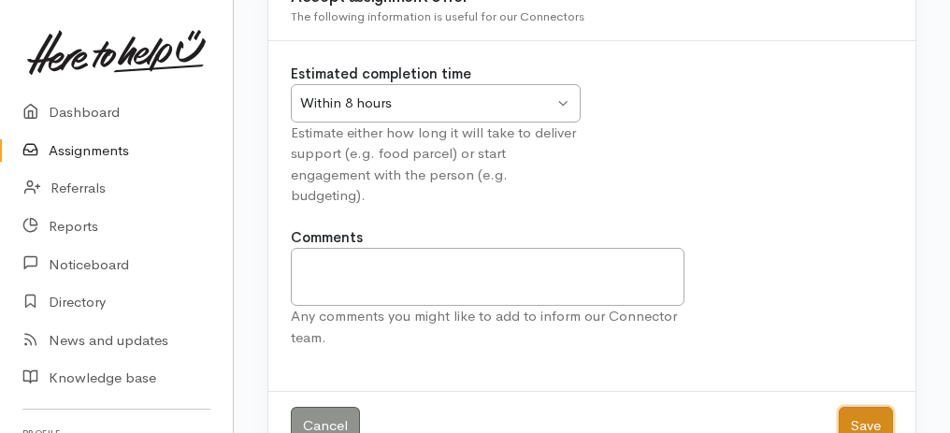
click at [865, 426] on button "Save" at bounding box center [866, 426] width 54 height 38
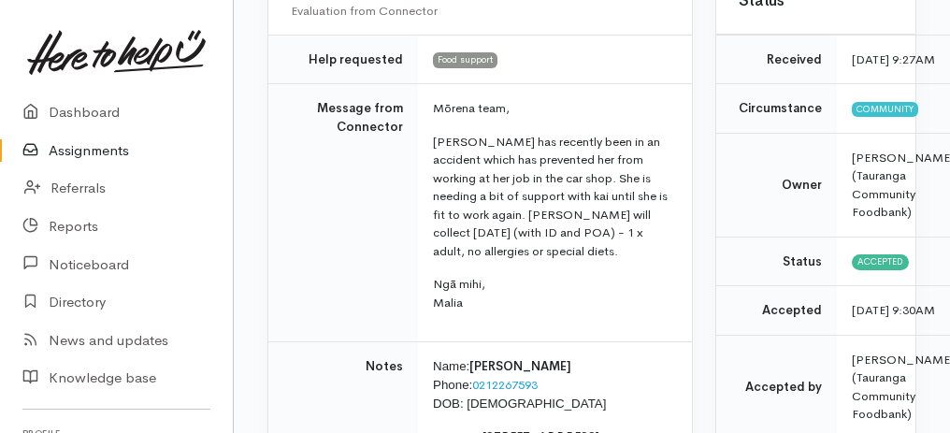
scroll to position [436, 0]
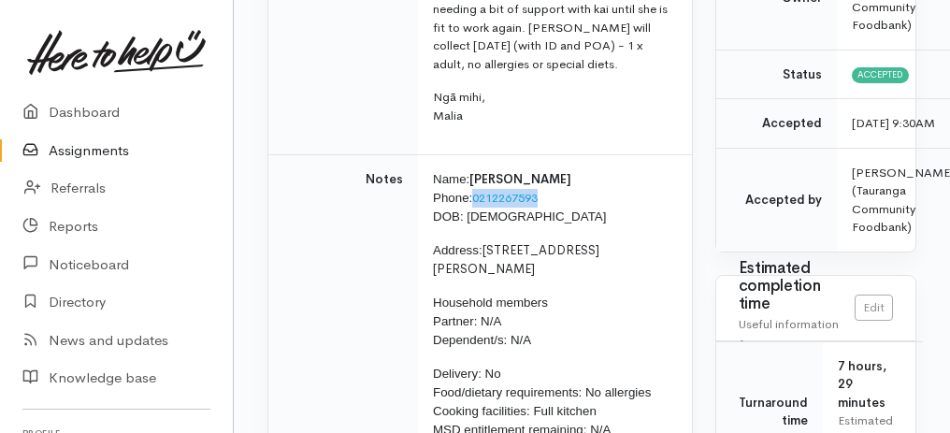
drag, startPoint x: 476, startPoint y: 216, endPoint x: 561, endPoint y: 216, distance: 85.1
click at [561, 216] on p "Name: Katie Callender Phone: 0212267593 DOB: 23/12/2007" at bounding box center [551, 198] width 237 height 56
copy link "0212267593"
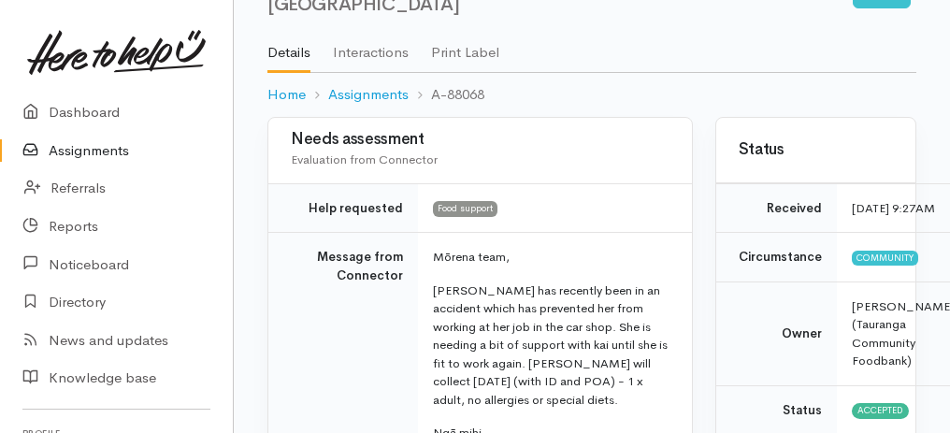
scroll to position [0, 0]
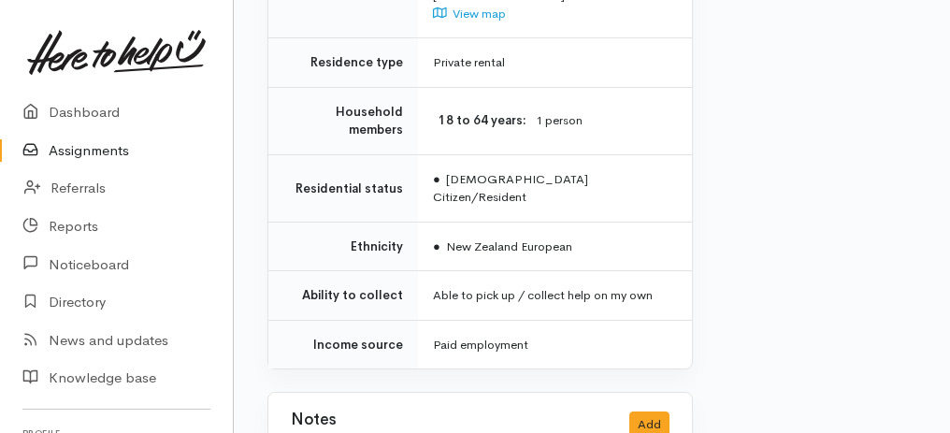
drag, startPoint x: 290, startPoint y: 257, endPoint x: 593, endPoint y: 434, distance: 350.7
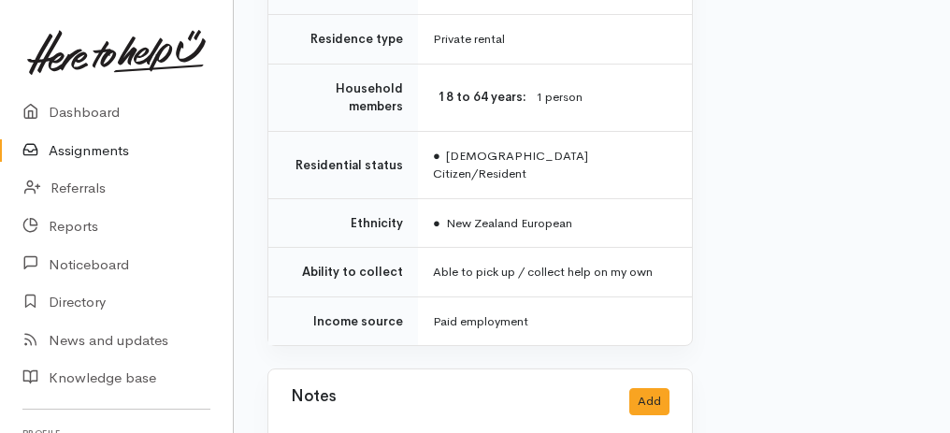
copy div "**********"
click at [86, 154] on link "Assignments" at bounding box center [116, 151] width 233 height 38
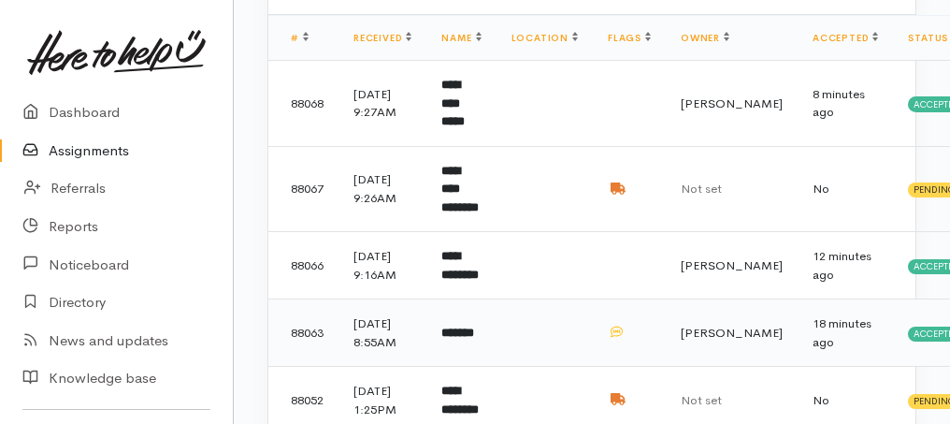
scroll to position [187, 0]
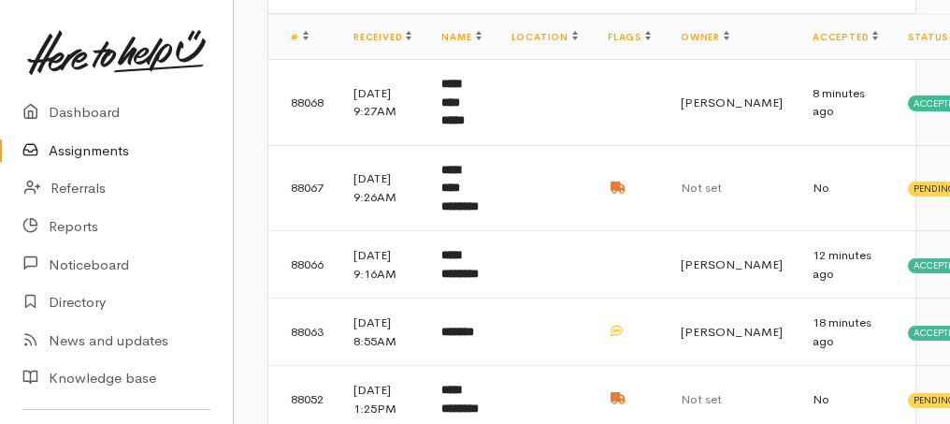
click at [104, 150] on link "Assignments" at bounding box center [116, 151] width 233 height 38
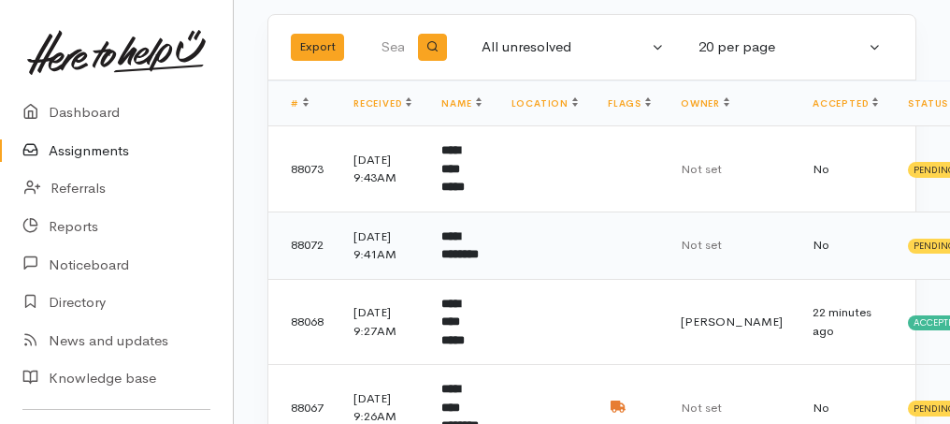
scroll to position [124, 0]
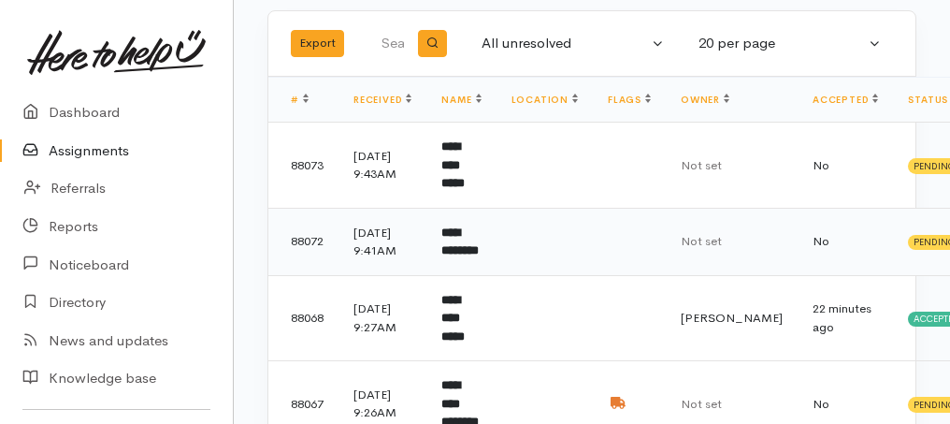
click at [465, 252] on b "**********" at bounding box center [459, 241] width 37 height 31
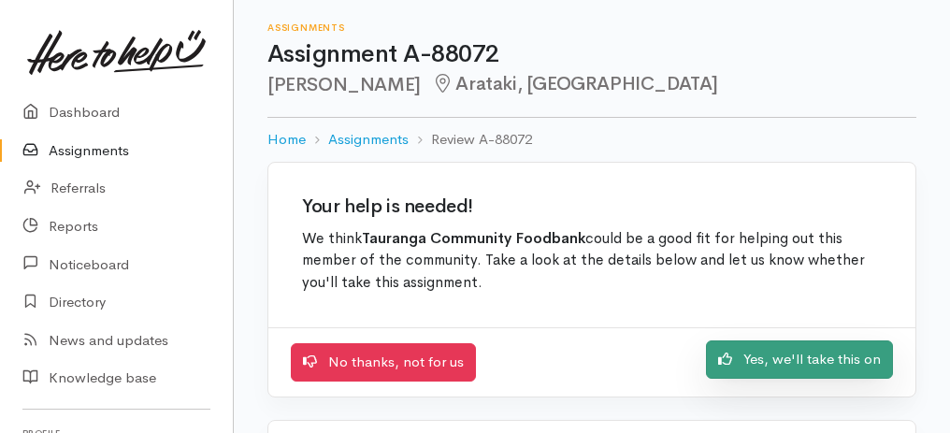
click at [797, 374] on link "Yes, we'll take this on" at bounding box center [799, 359] width 187 height 38
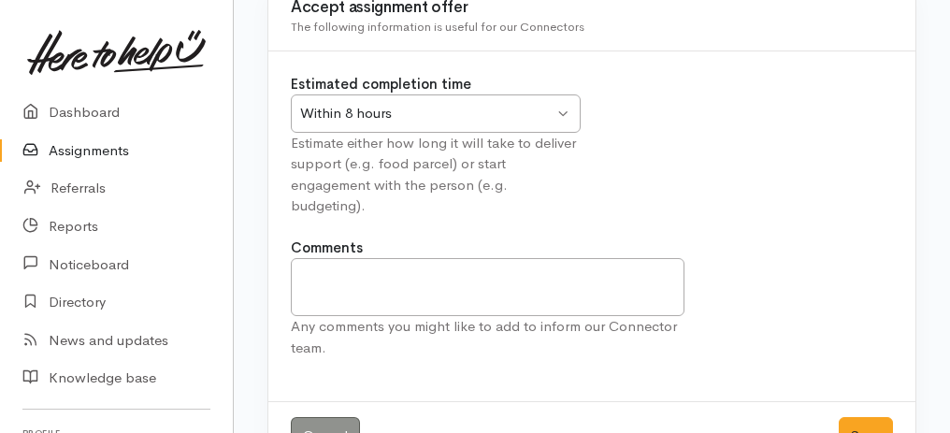
scroll to position [233, 0]
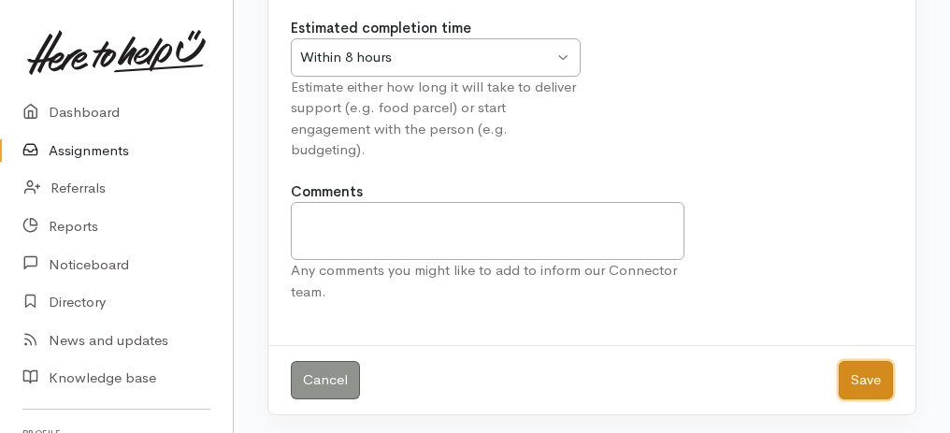
click at [871, 380] on button "Save" at bounding box center [866, 380] width 54 height 38
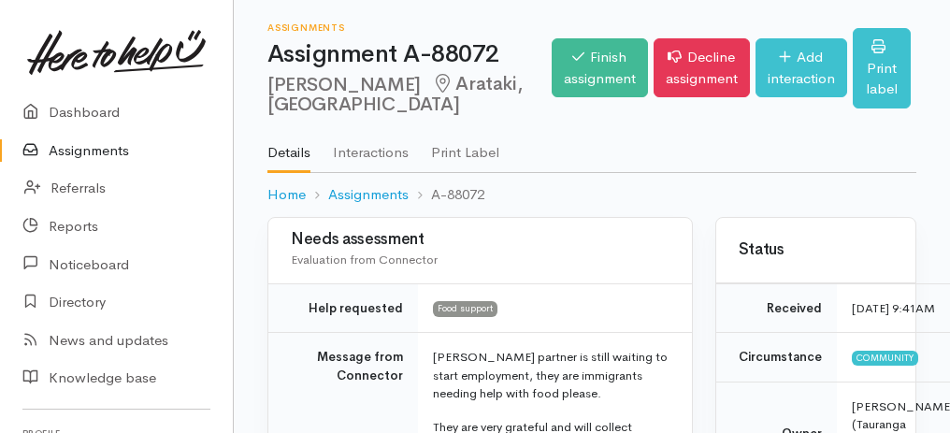
click at [106, 147] on link "Assignments" at bounding box center [116, 151] width 233 height 38
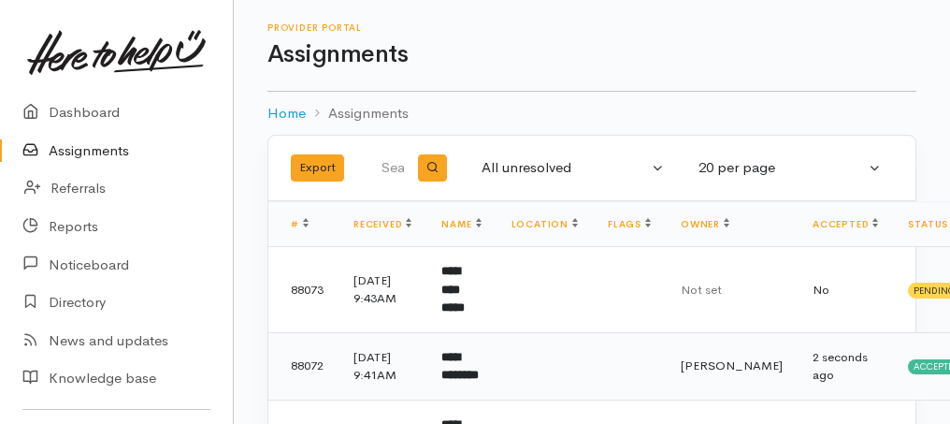
click at [453, 379] on b "**********" at bounding box center [459, 366] width 37 height 31
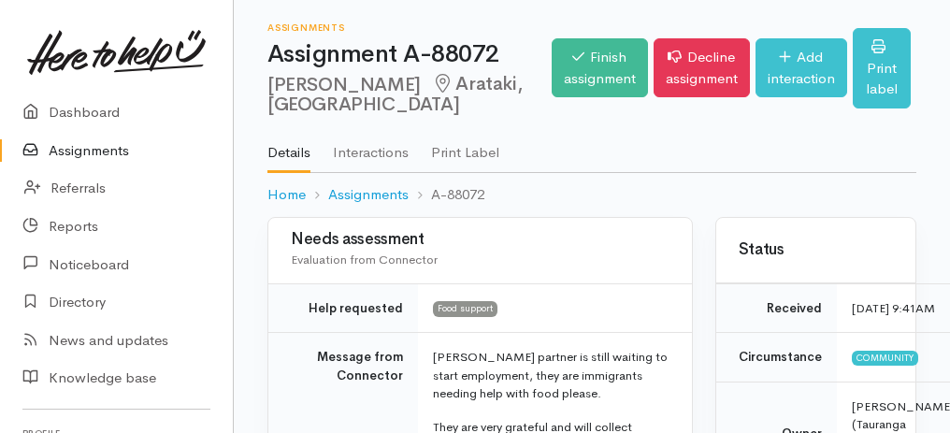
scroll to position [187, 0]
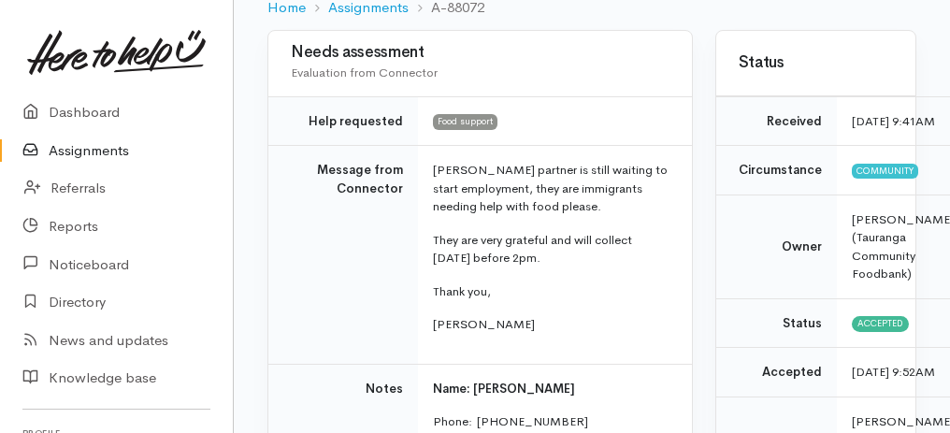
drag, startPoint x: 289, startPoint y: 66, endPoint x: 614, endPoint y: 367, distance: 442.7
click at [614, 367] on div "Needs assessment Evaluation from Connector Help requested Food support Message …" at bounding box center [479, 397] width 425 height 734
copy div "Needs assessment Evaluation from Connector Help requested Food support Message …"
click at [63, 154] on link "Assignments" at bounding box center [116, 151] width 233 height 38
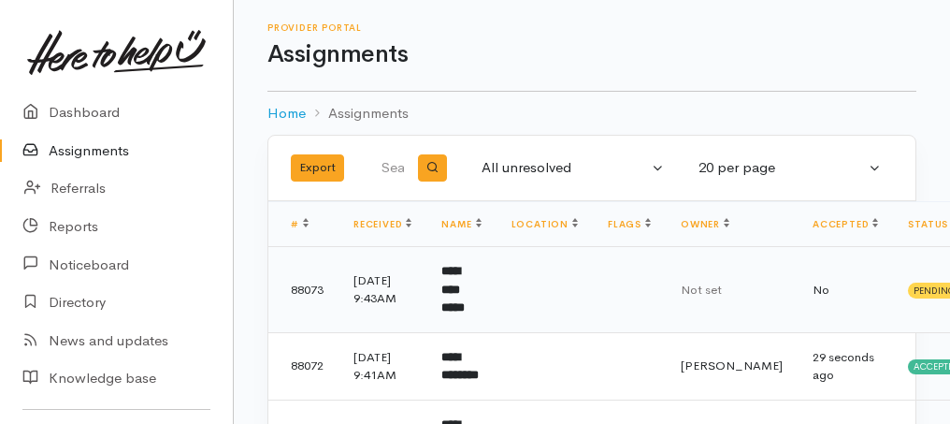
click at [465, 289] on b "**********" at bounding box center [452, 289] width 23 height 49
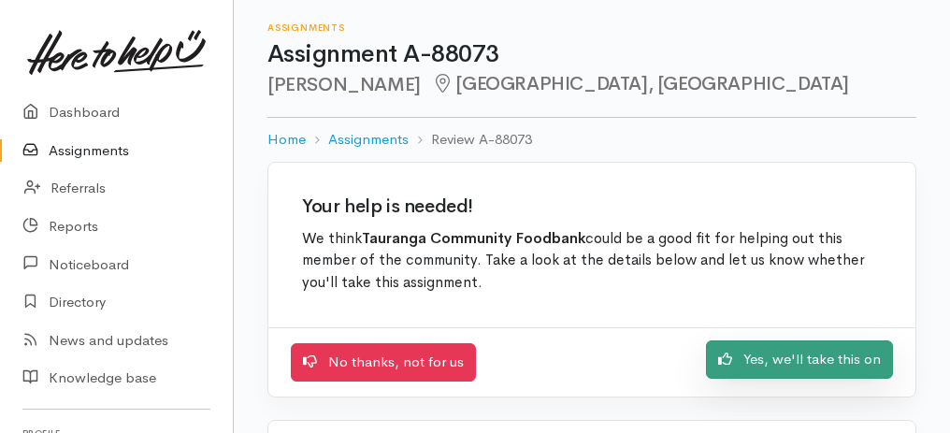
click at [752, 358] on link "Yes, we'll take this on" at bounding box center [799, 359] width 187 height 38
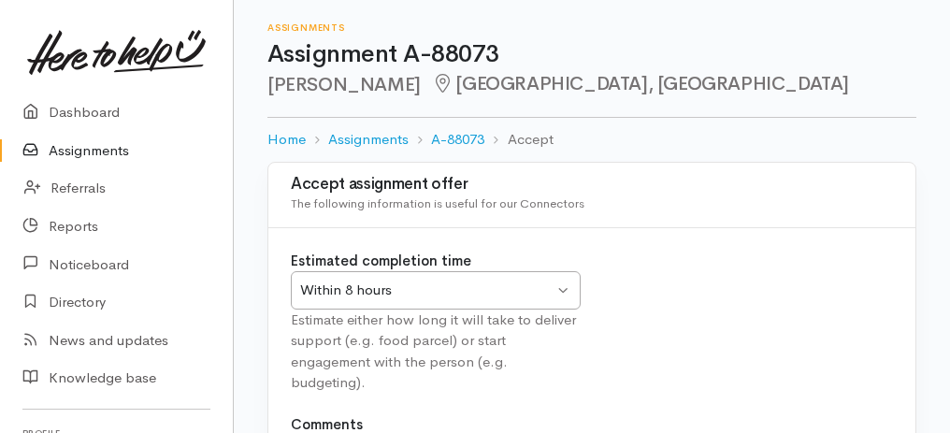
scroll to position [233, 0]
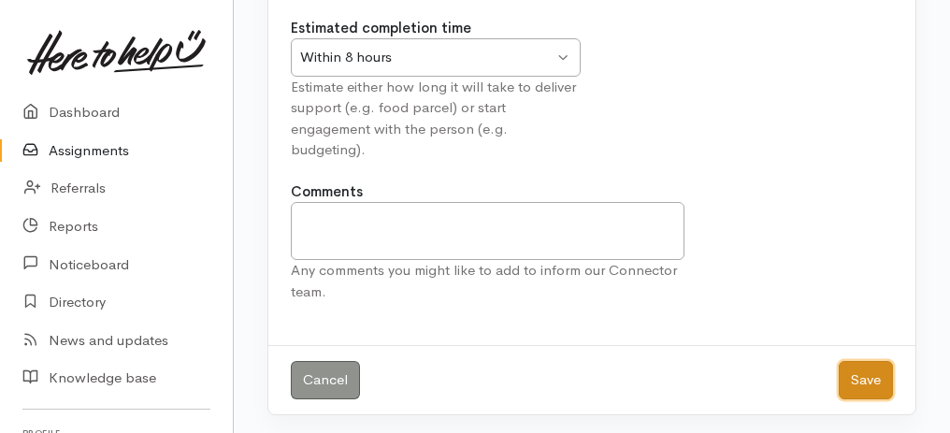
click at [869, 383] on button "Save" at bounding box center [866, 380] width 54 height 38
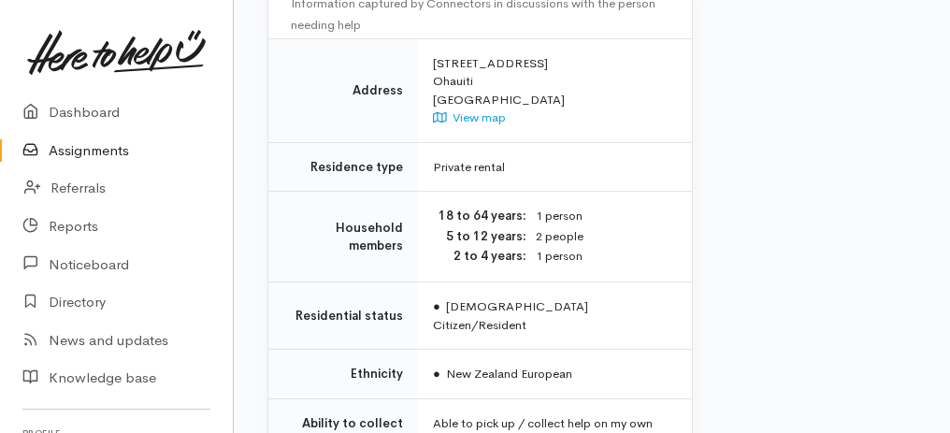
scroll to position [1788, 0]
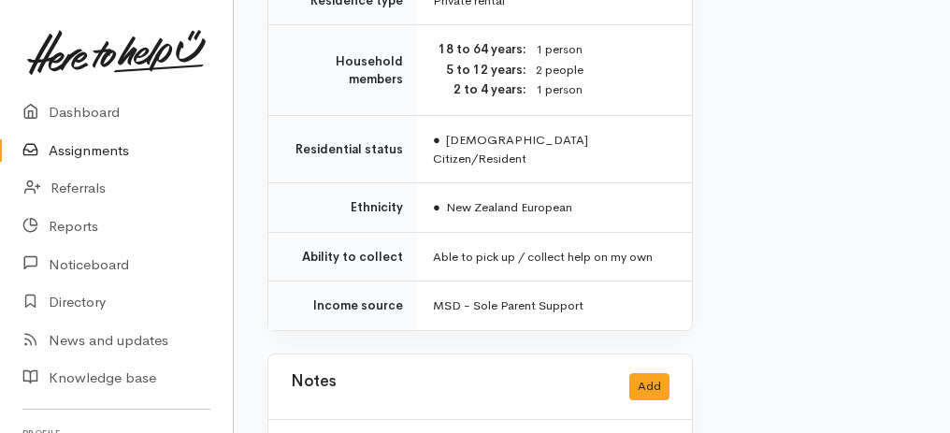
drag, startPoint x: 287, startPoint y: 50, endPoint x: 452, endPoint y: 451, distance: 433.5
copy div "**********"
click at [526, 367] on div "Notes Add" at bounding box center [480, 386] width 379 height 38
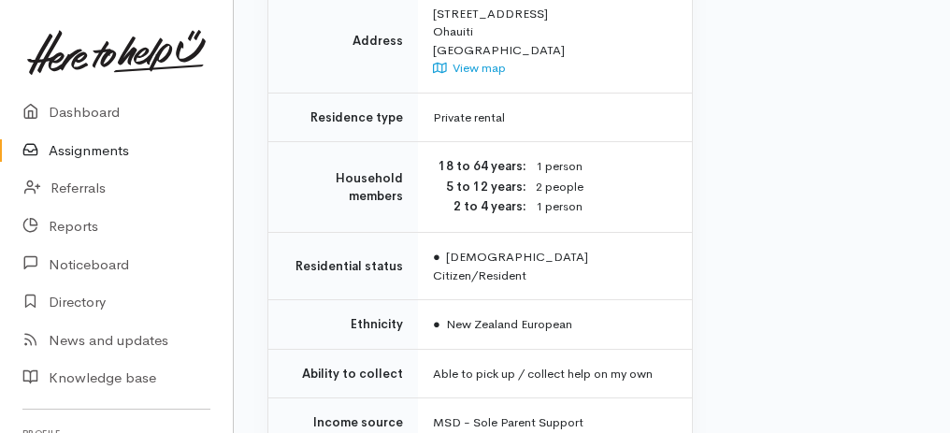
scroll to position [1538, 0]
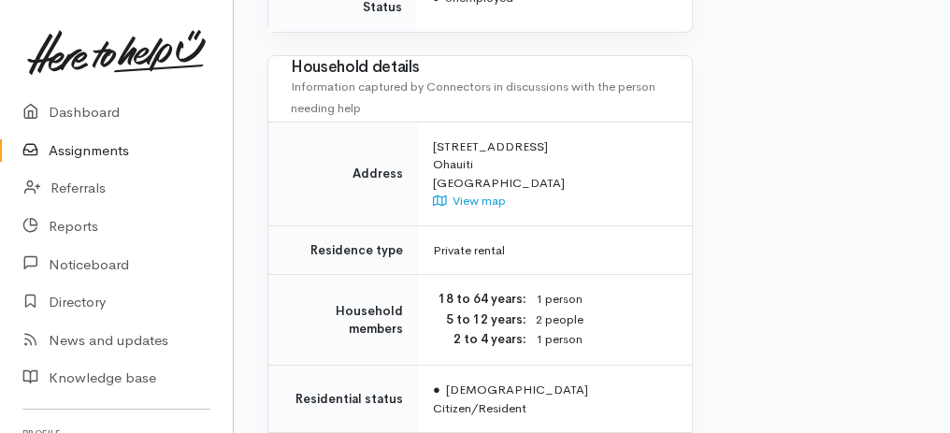
click at [85, 146] on link "Assignments" at bounding box center [116, 151] width 233 height 38
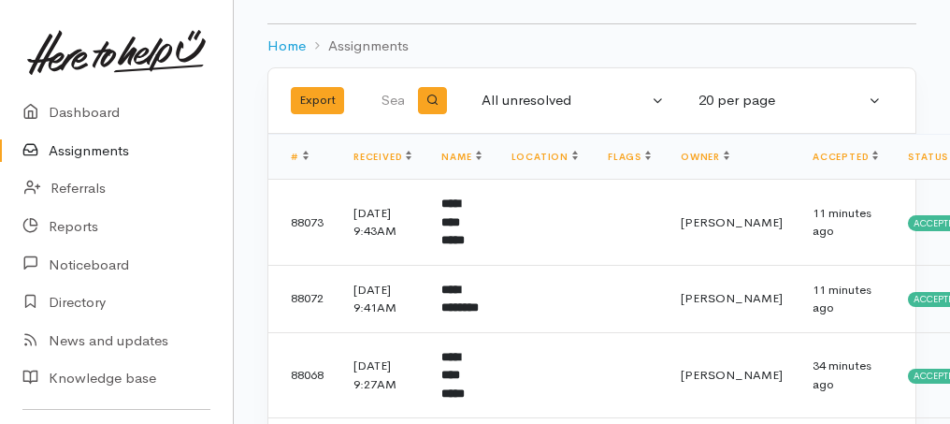
scroll to position [62, 0]
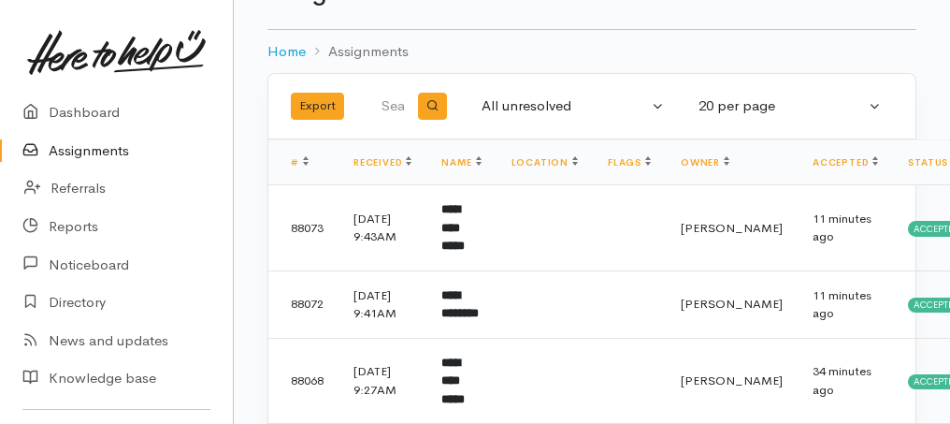
click at [97, 143] on link "Assignments" at bounding box center [116, 151] width 233 height 38
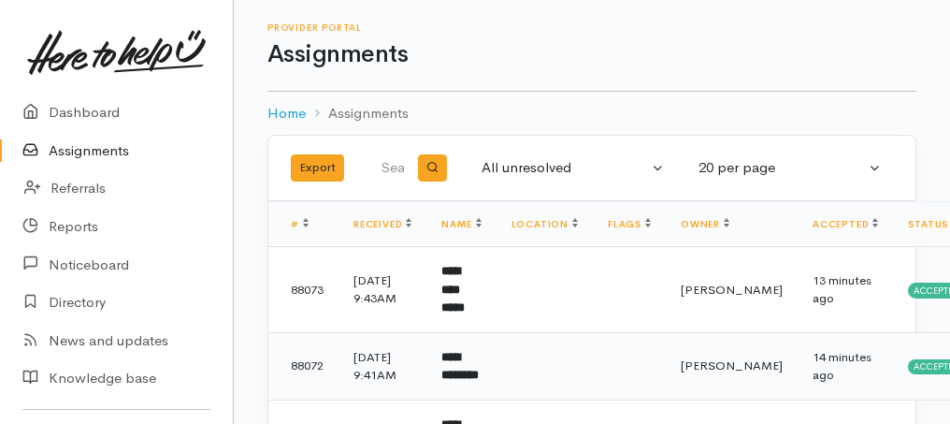
scroll to position [187, 0]
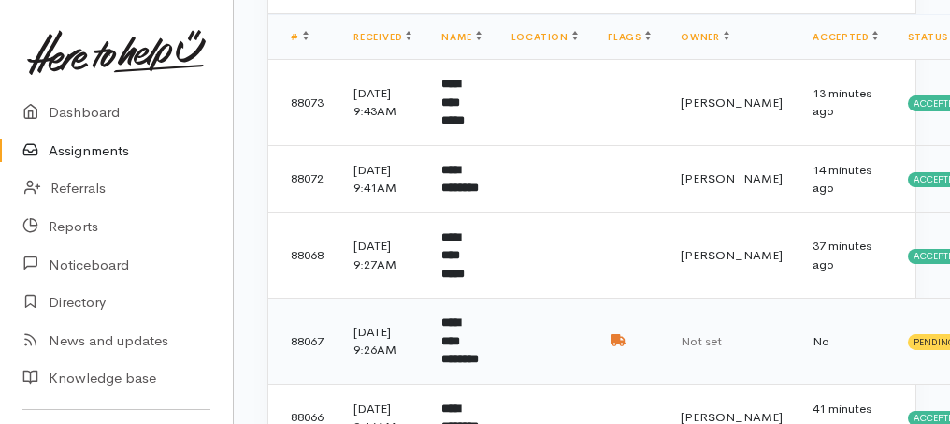
click at [453, 351] on b "**********" at bounding box center [459, 340] width 37 height 49
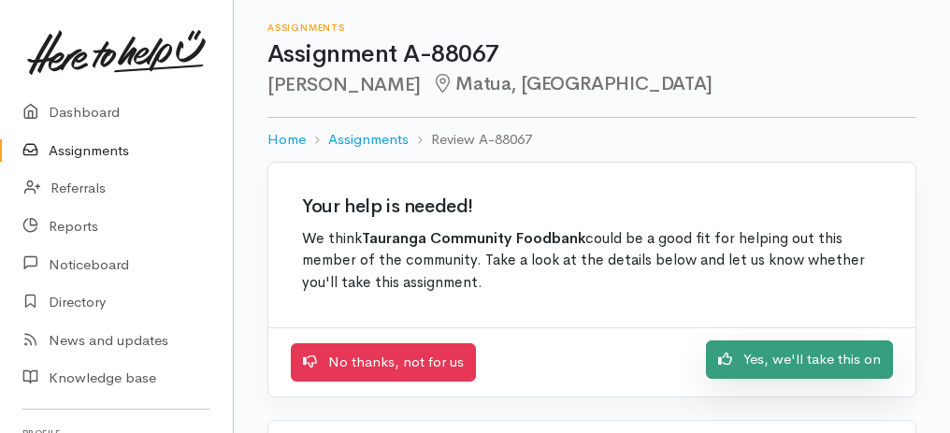
click at [845, 367] on link "Yes, we'll take this on" at bounding box center [799, 359] width 187 height 38
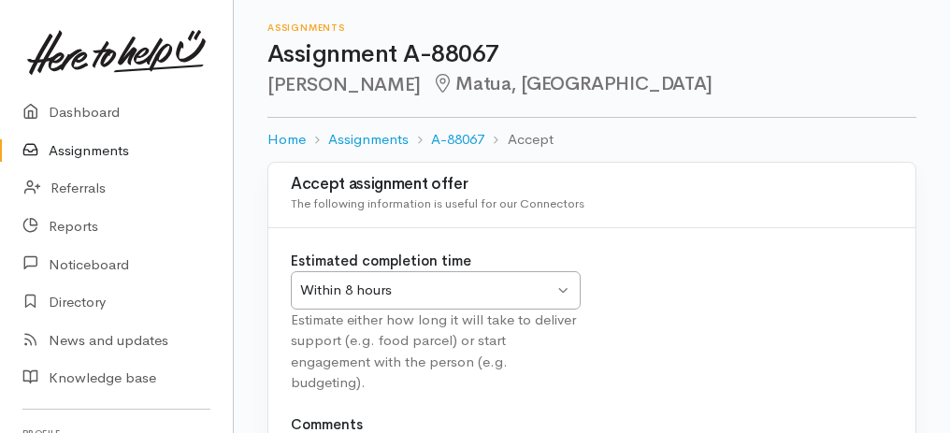
scroll to position [233, 0]
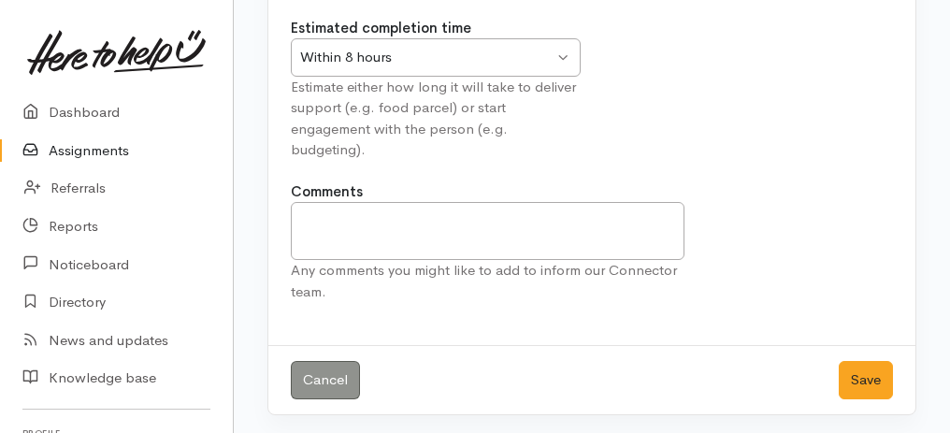
click at [563, 60] on div "Within 8 hours Within 8 hours" at bounding box center [436, 57] width 290 height 38
click at [868, 385] on button "Save" at bounding box center [866, 380] width 54 height 38
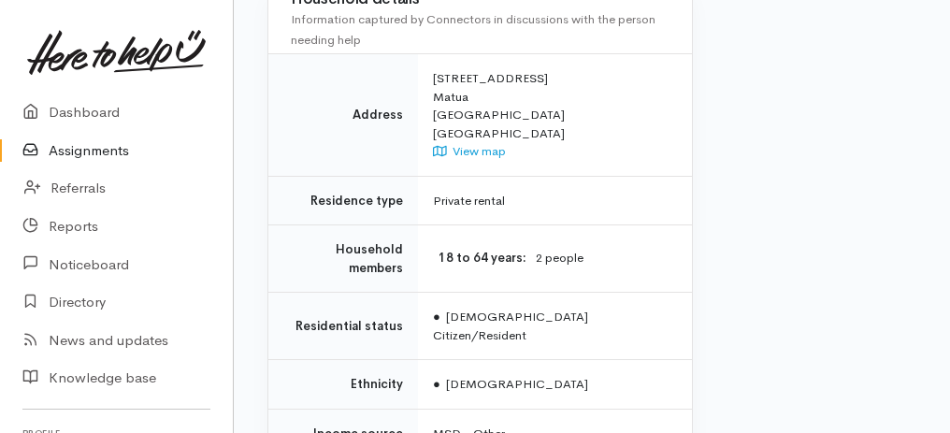
scroll to position [1975, 0]
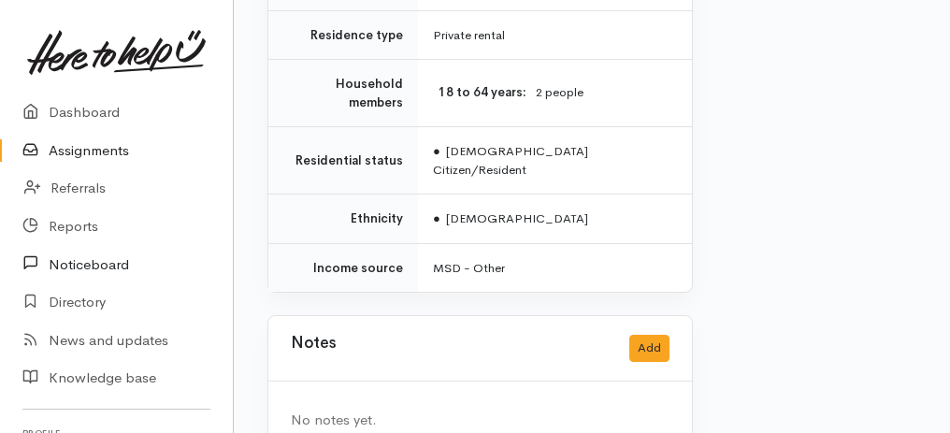
drag, startPoint x: 283, startPoint y: 224, endPoint x: 180, endPoint y: 280, distance: 118.0
copy div "Needs assessment Evaluation from Connector Help requested Food support Message …"
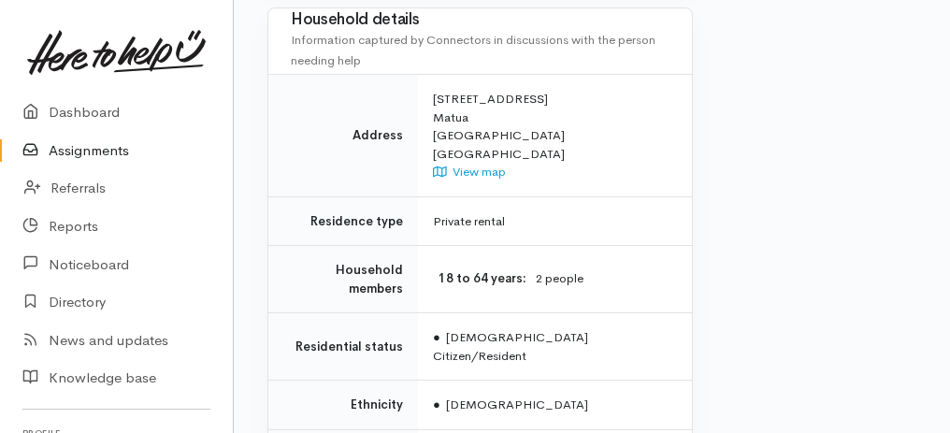
scroll to position [1788, 0]
click at [93, 154] on link "Assignments" at bounding box center [116, 151] width 233 height 38
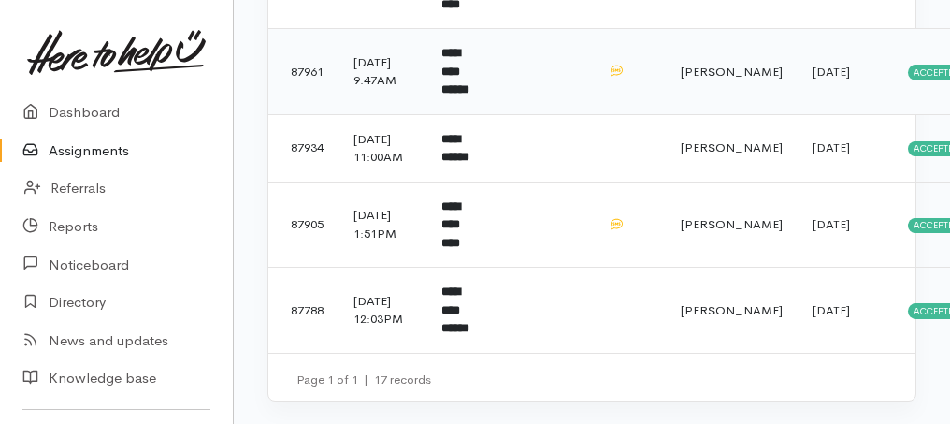
scroll to position [1309, 0]
